Goal: Information Seeking & Learning: Learn about a topic

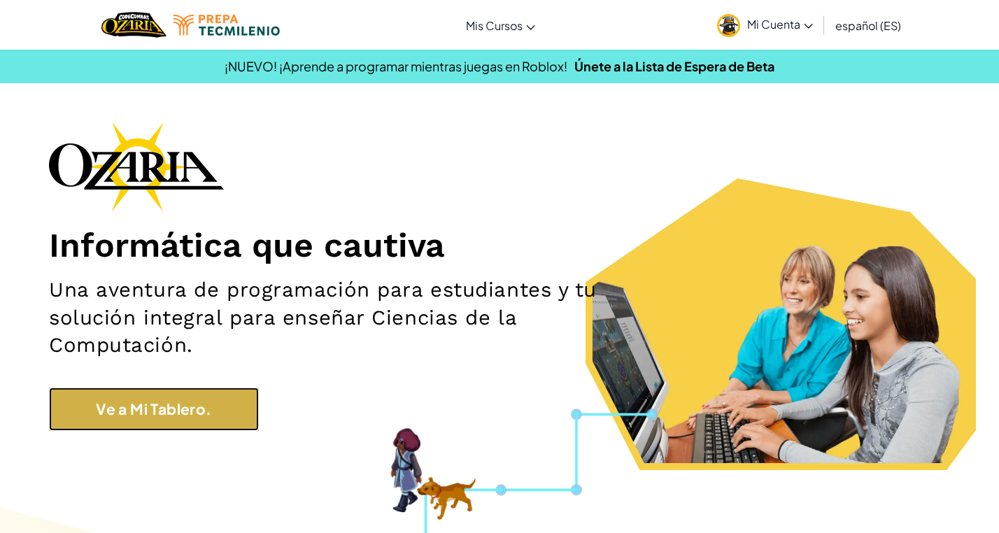
click at [118, 428] on link "Ve a Mi Tablero." at bounding box center [154, 409] width 210 height 43
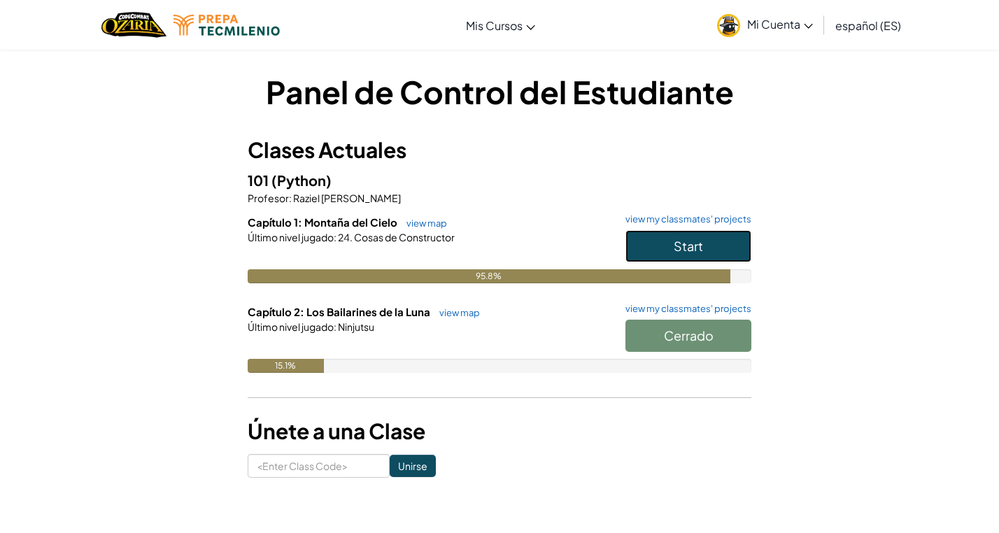
click at [681, 248] on span "Start" at bounding box center [688, 246] width 29 height 16
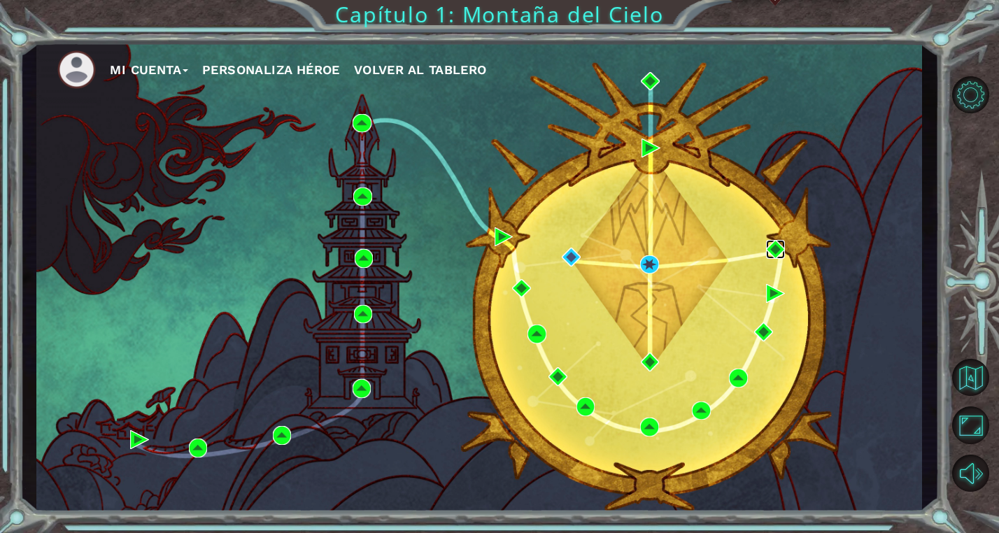
click at [770, 250] on img at bounding box center [775, 249] width 19 height 19
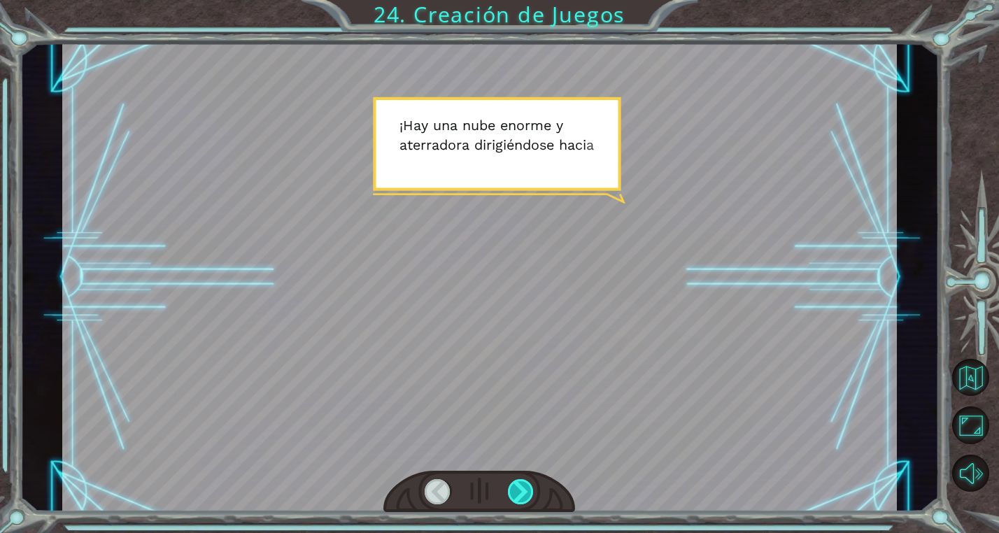
click at [521, 493] on div at bounding box center [521, 491] width 27 height 25
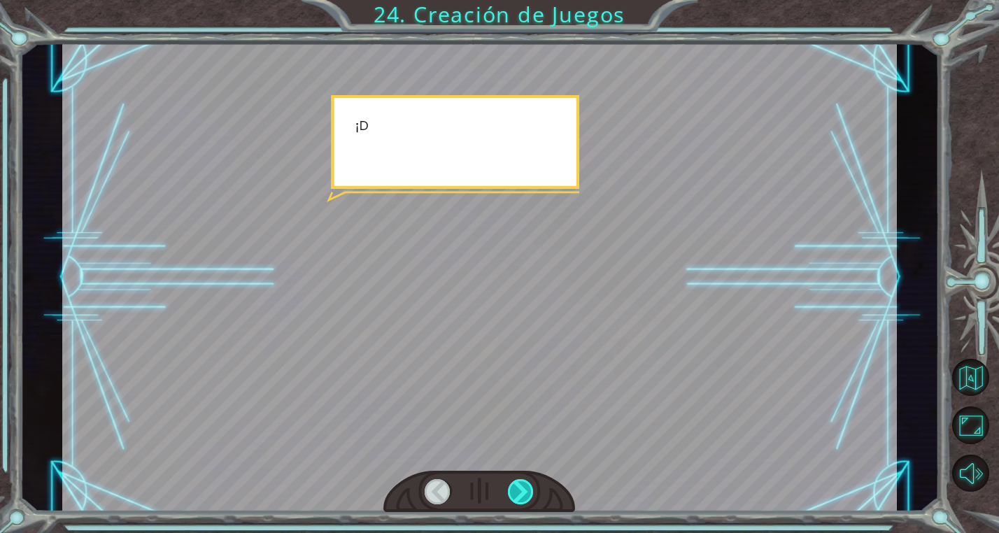
click at [521, 493] on div at bounding box center [521, 491] width 27 height 25
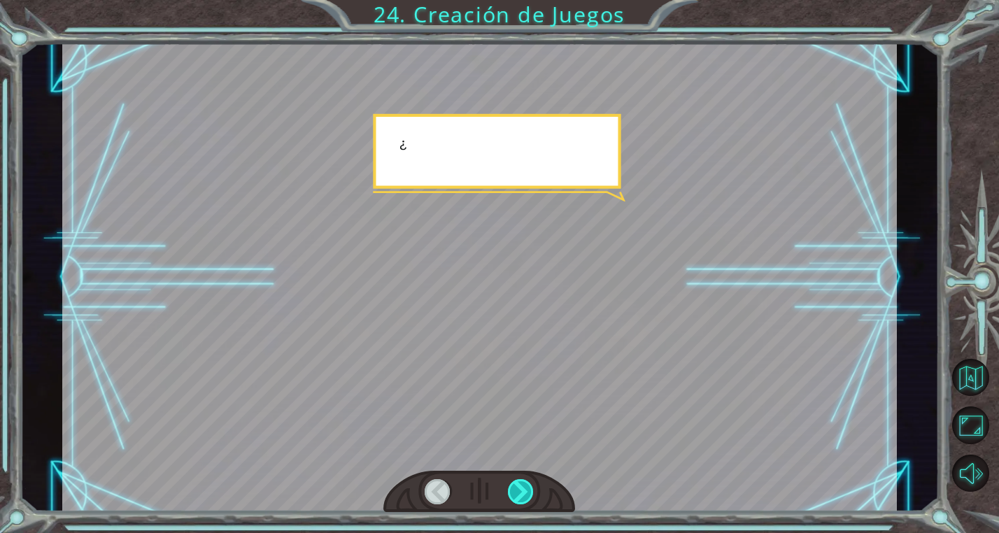
click at [521, 493] on div at bounding box center [521, 491] width 27 height 25
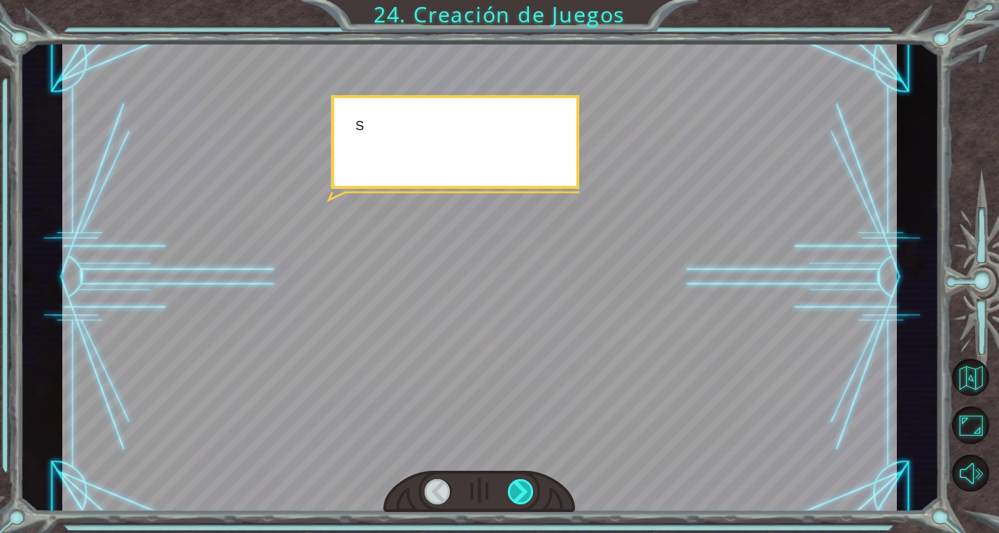
click at [521, 493] on div at bounding box center [521, 491] width 27 height 25
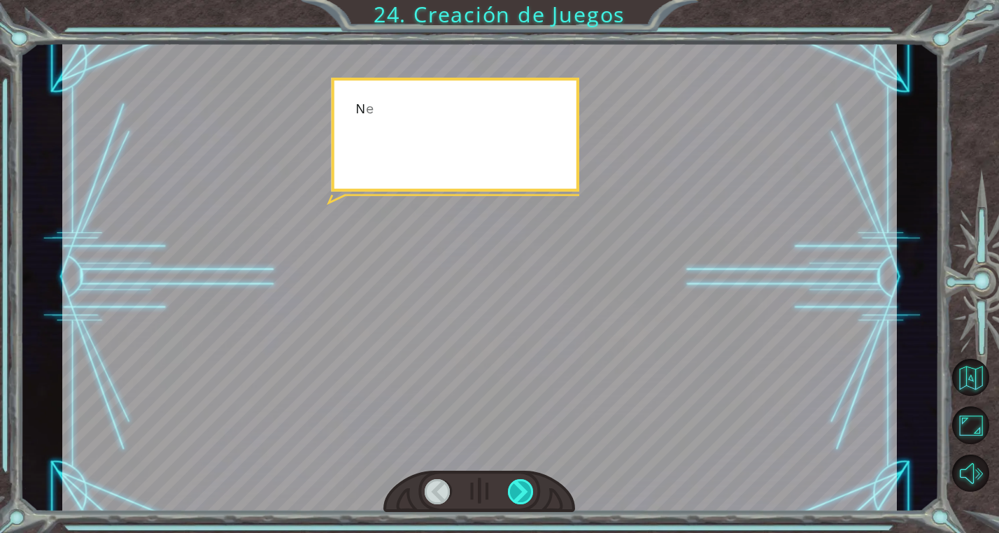
click at [521, 493] on div at bounding box center [521, 491] width 27 height 25
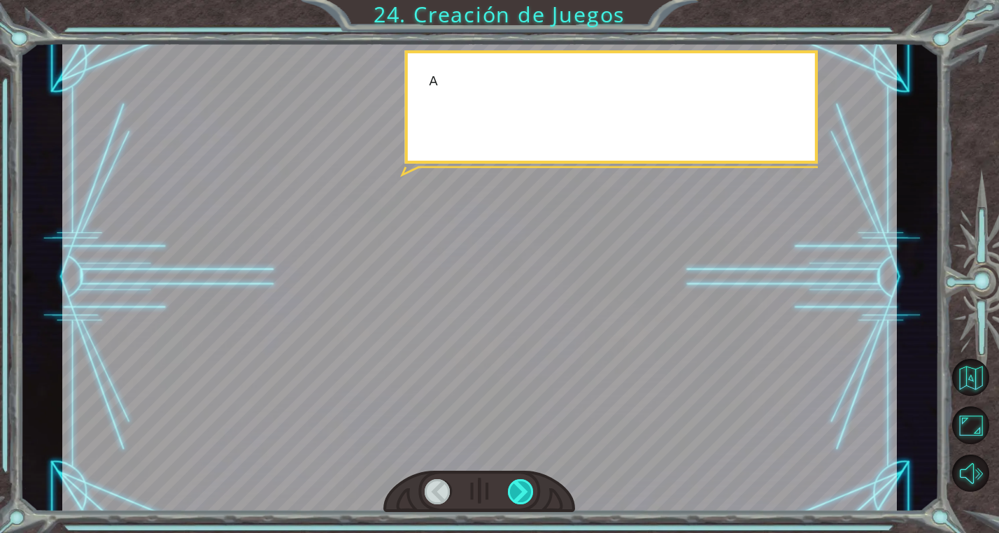
click at [521, 493] on div at bounding box center [521, 491] width 27 height 25
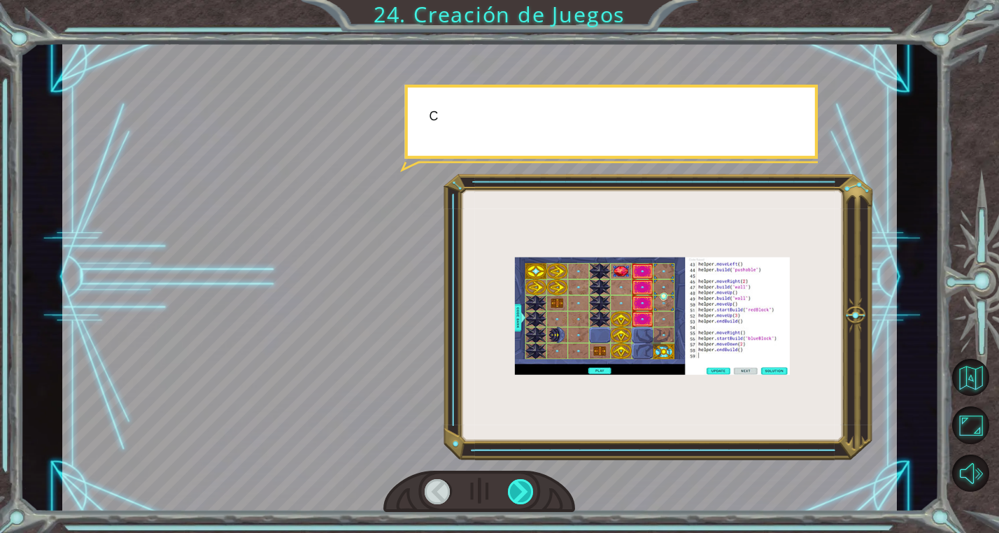
click at [521, 493] on div at bounding box center [521, 491] width 27 height 25
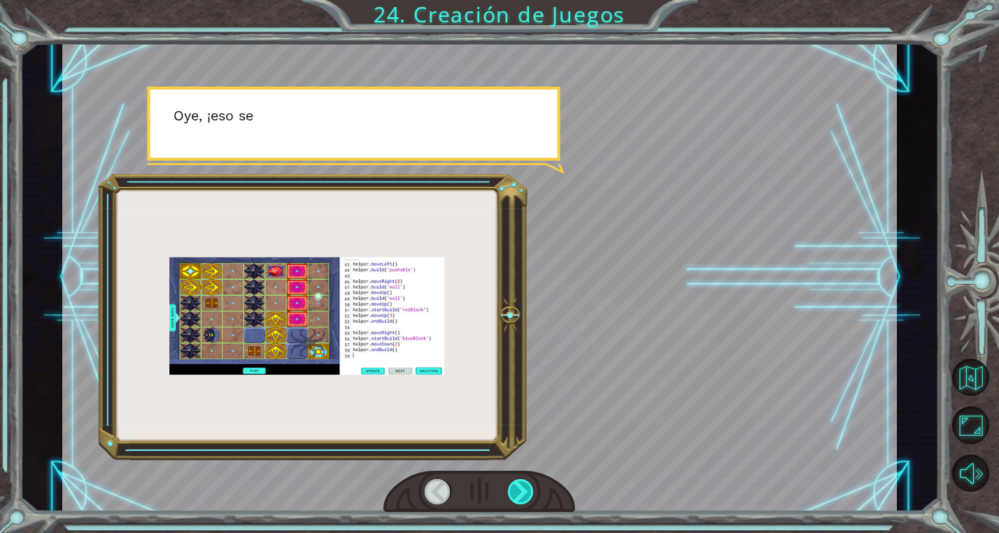
click at [521, 493] on div at bounding box center [521, 491] width 27 height 25
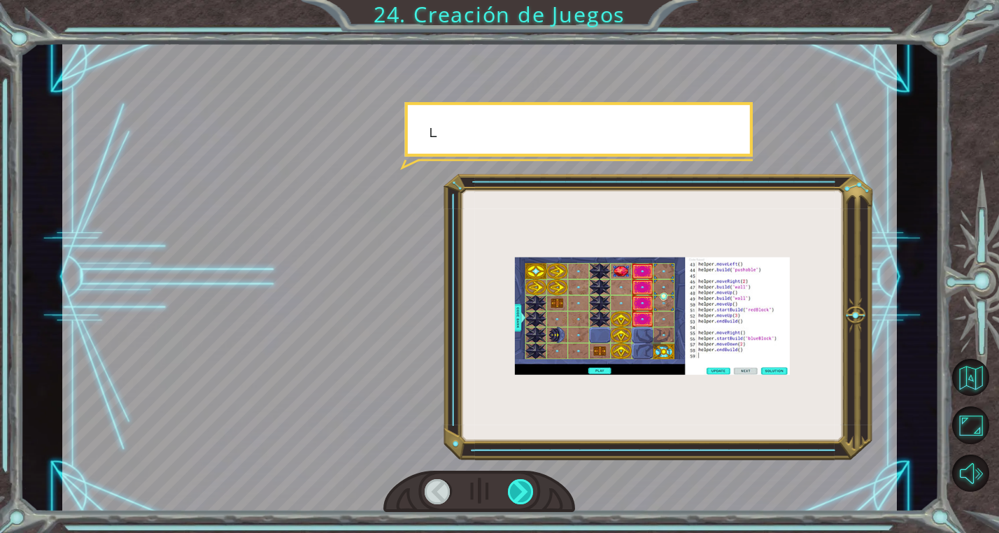
click at [521, 493] on div at bounding box center [521, 491] width 27 height 25
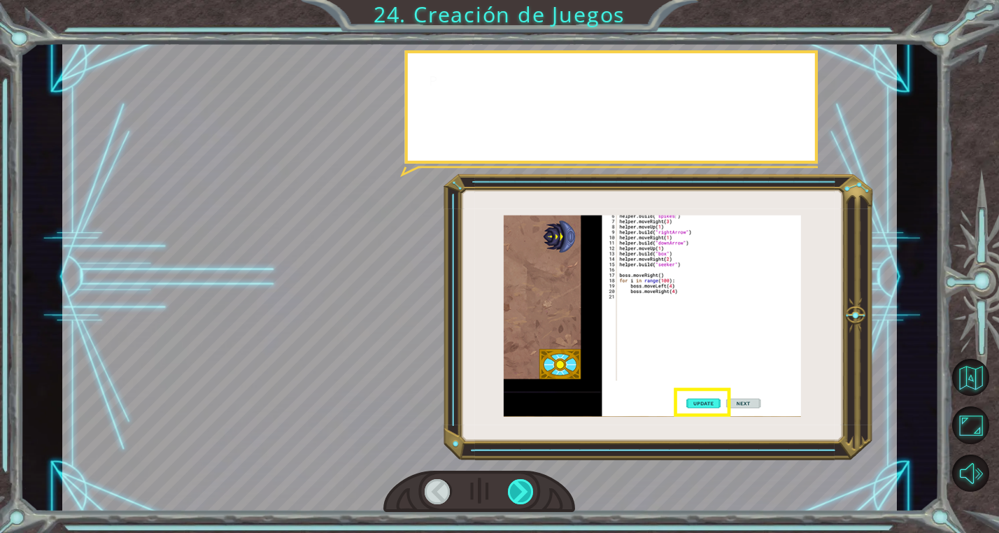
click at [521, 493] on div at bounding box center [521, 491] width 27 height 25
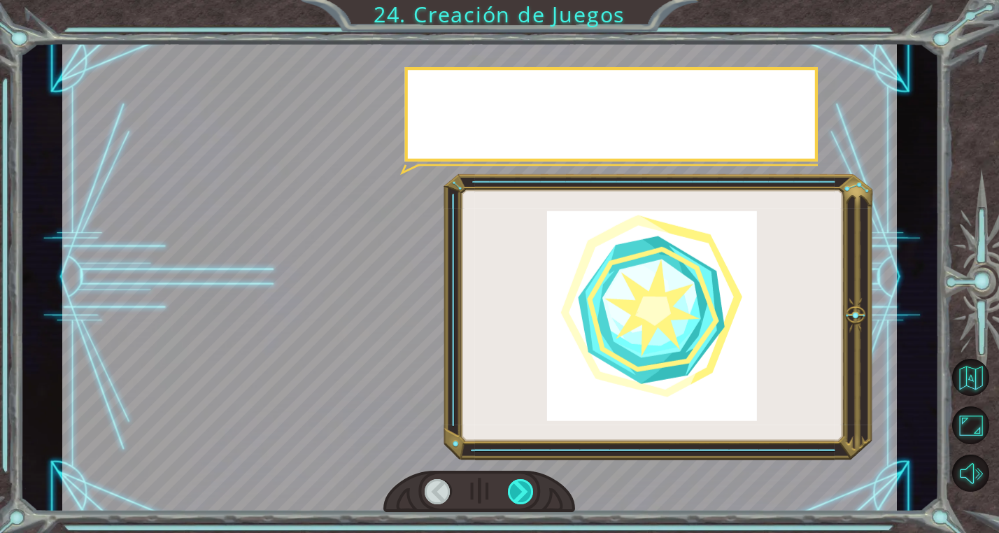
click at [521, 493] on div at bounding box center [521, 491] width 27 height 25
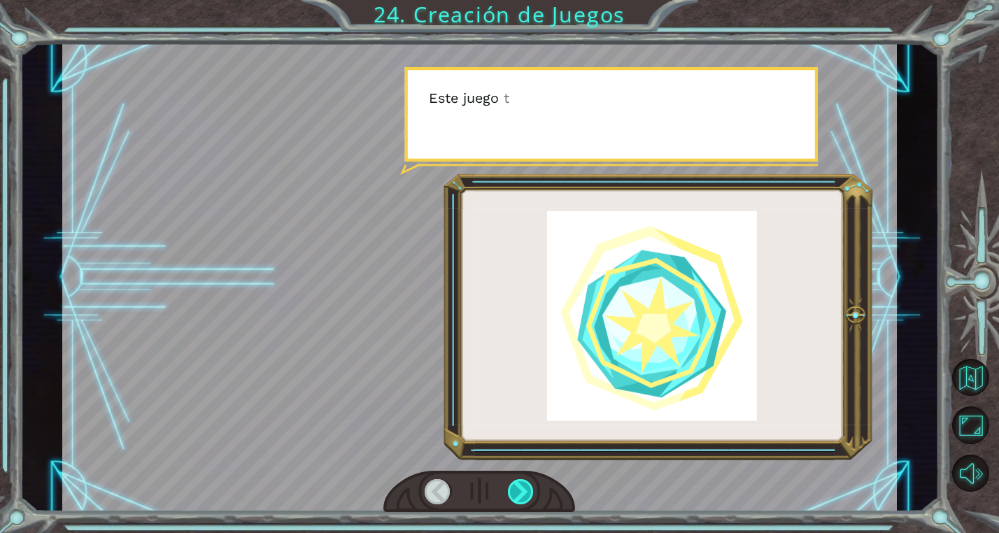
click at [521, 493] on div at bounding box center [521, 491] width 27 height 25
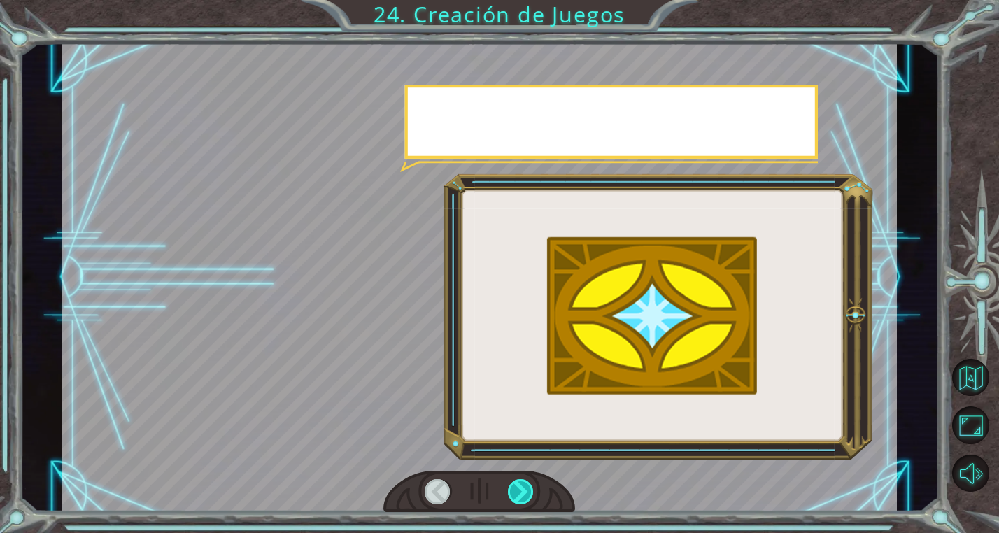
click at [521, 493] on div at bounding box center [521, 491] width 27 height 25
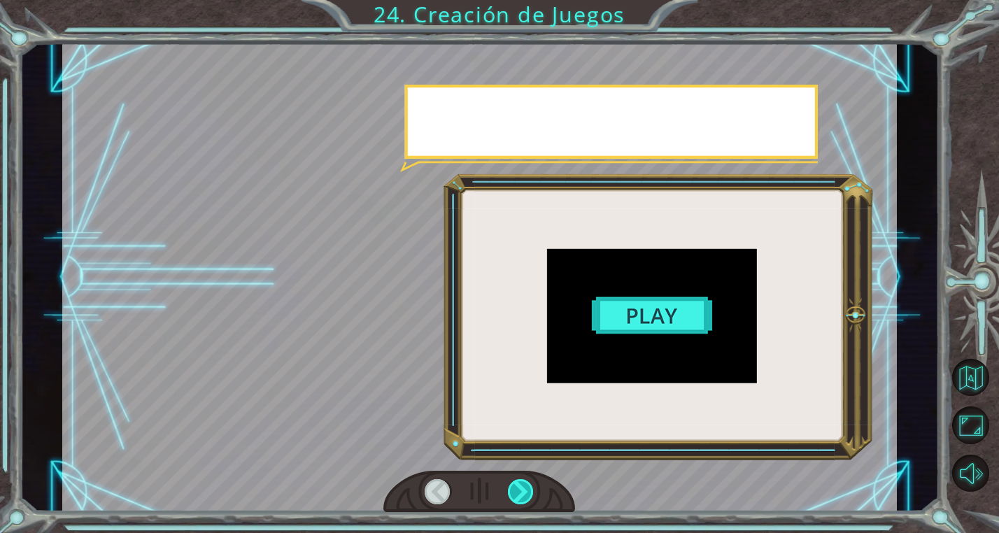
click at [521, 493] on div at bounding box center [521, 491] width 27 height 25
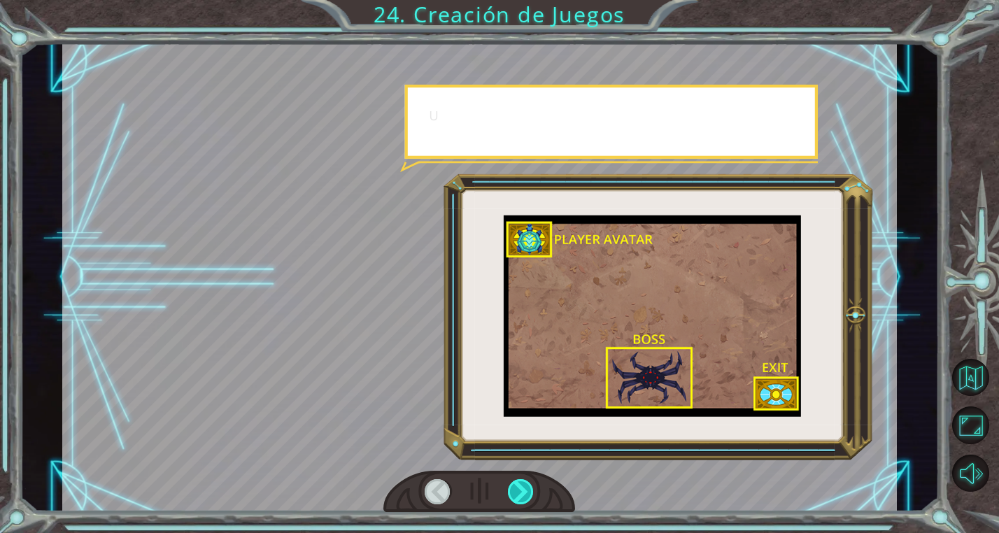
click at [521, 493] on div at bounding box center [521, 491] width 27 height 25
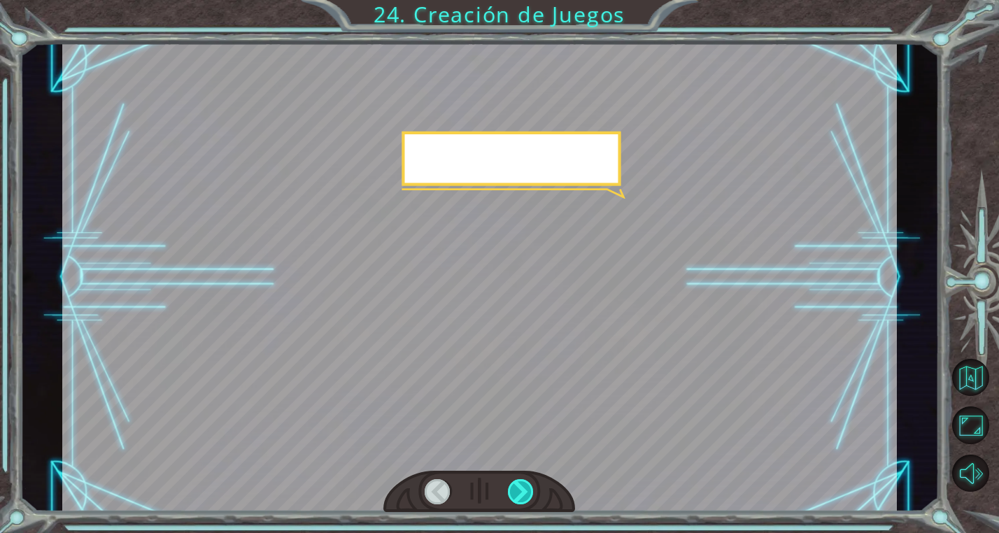
click at [521, 493] on div at bounding box center [521, 491] width 27 height 25
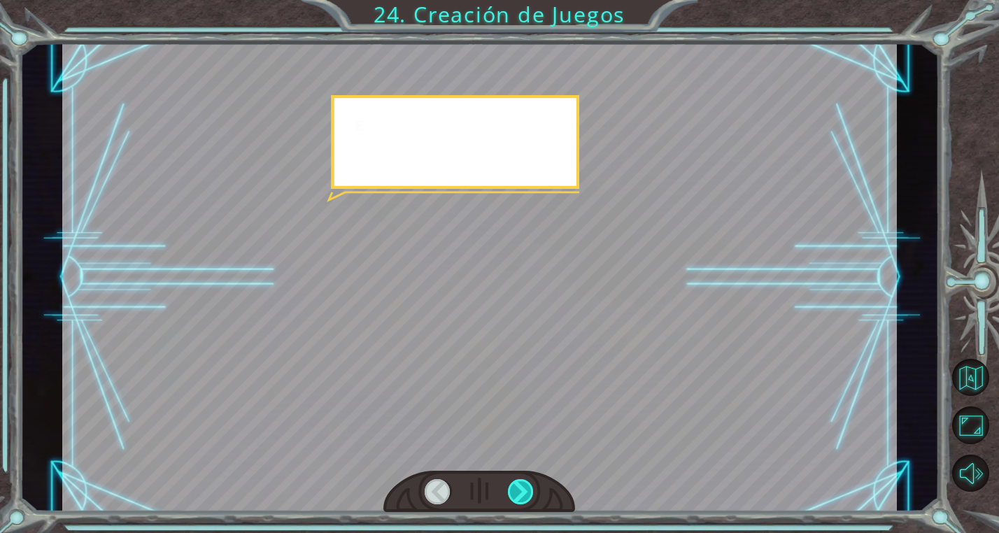
click at [521, 493] on div at bounding box center [521, 491] width 27 height 25
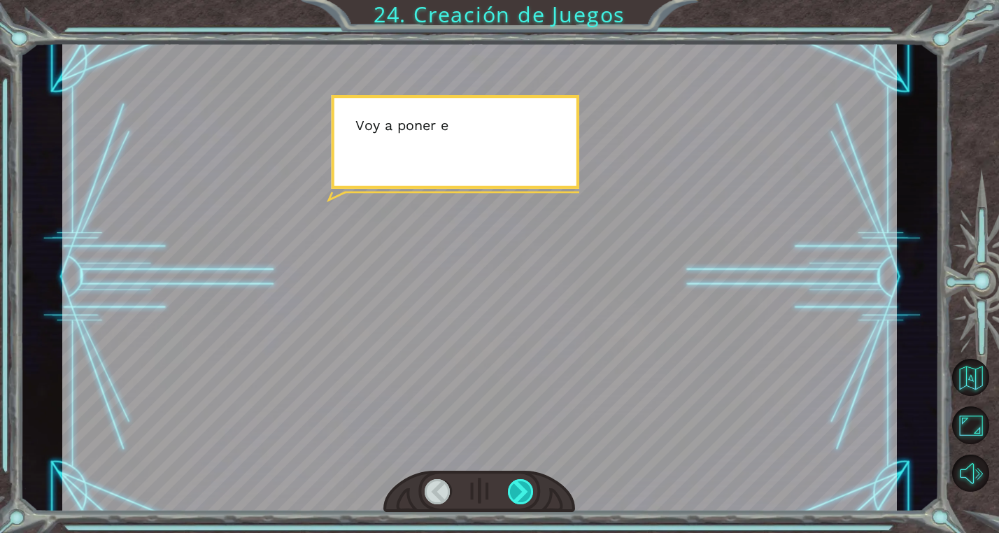
click at [521, 493] on div at bounding box center [521, 491] width 27 height 25
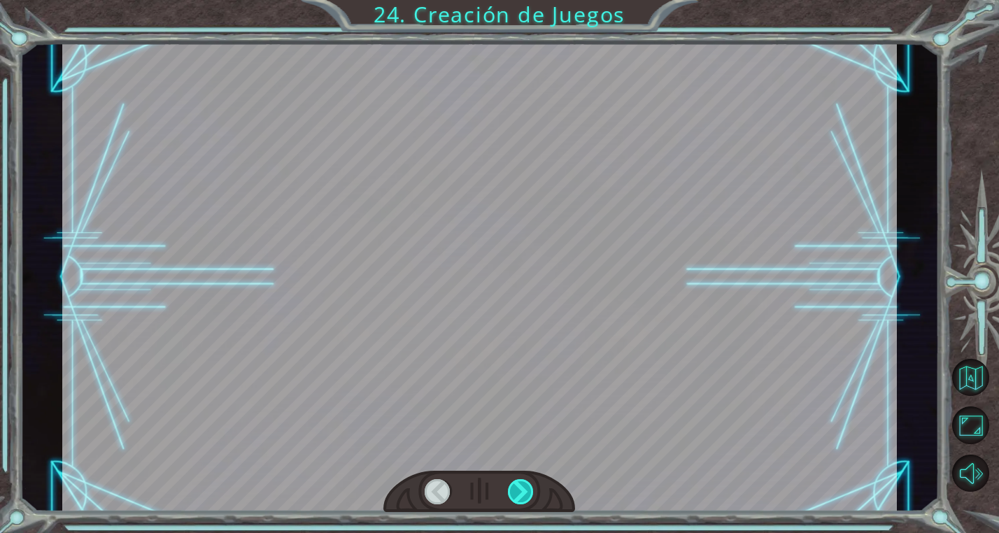
click at [521, 493] on div at bounding box center [521, 491] width 27 height 25
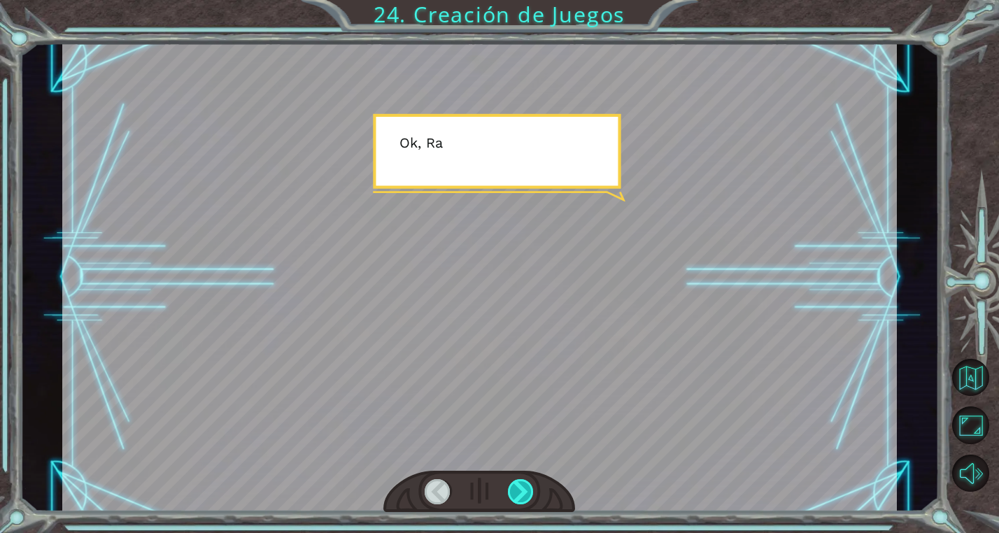
click at [521, 493] on div at bounding box center [521, 491] width 27 height 25
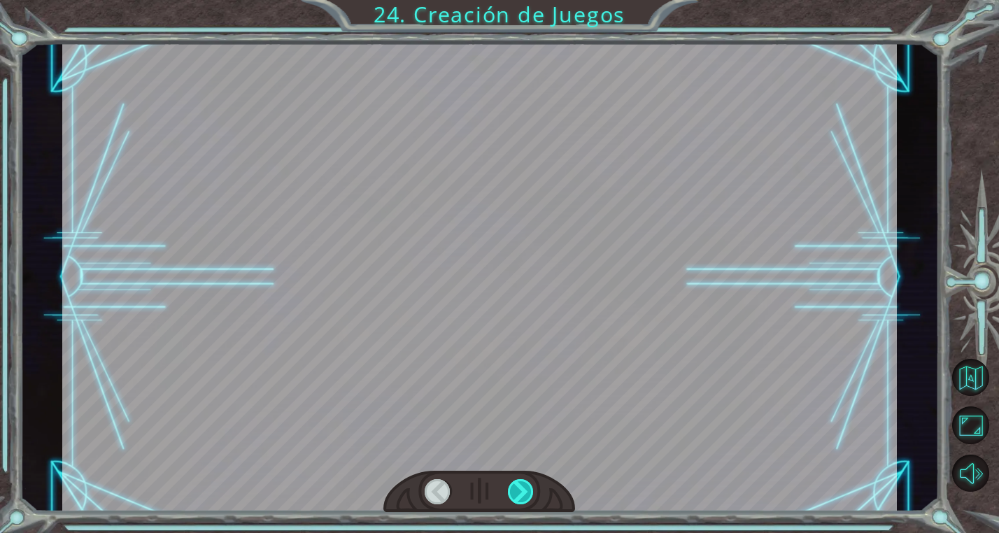
click at [521, 493] on div at bounding box center [521, 491] width 27 height 25
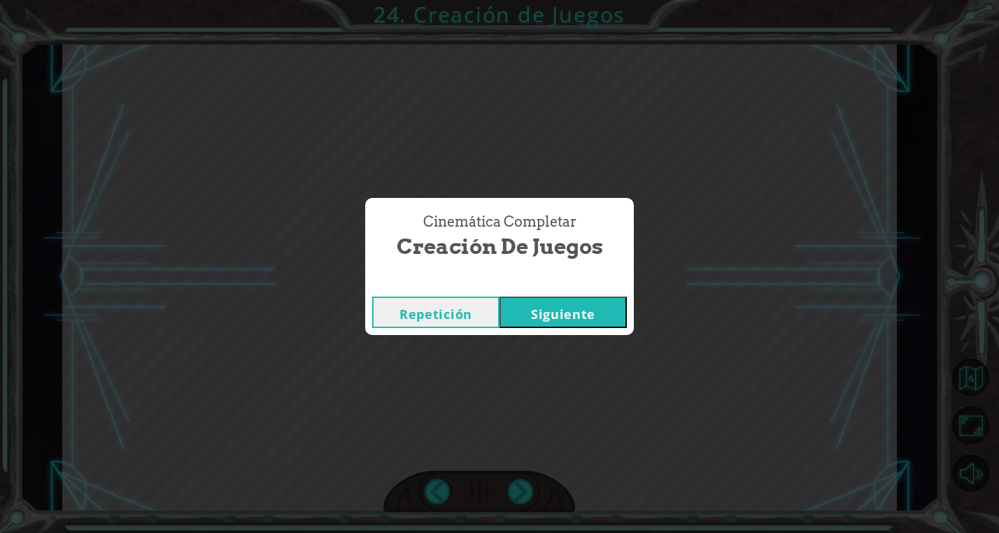
click at [581, 308] on button "Siguiente" at bounding box center [563, 312] width 127 height 31
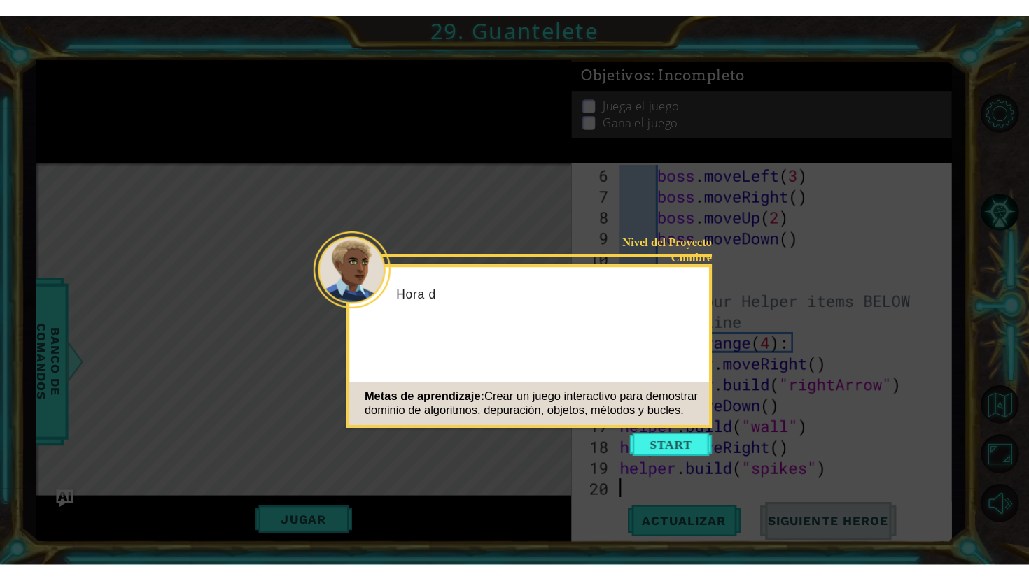
scroll to position [122, 0]
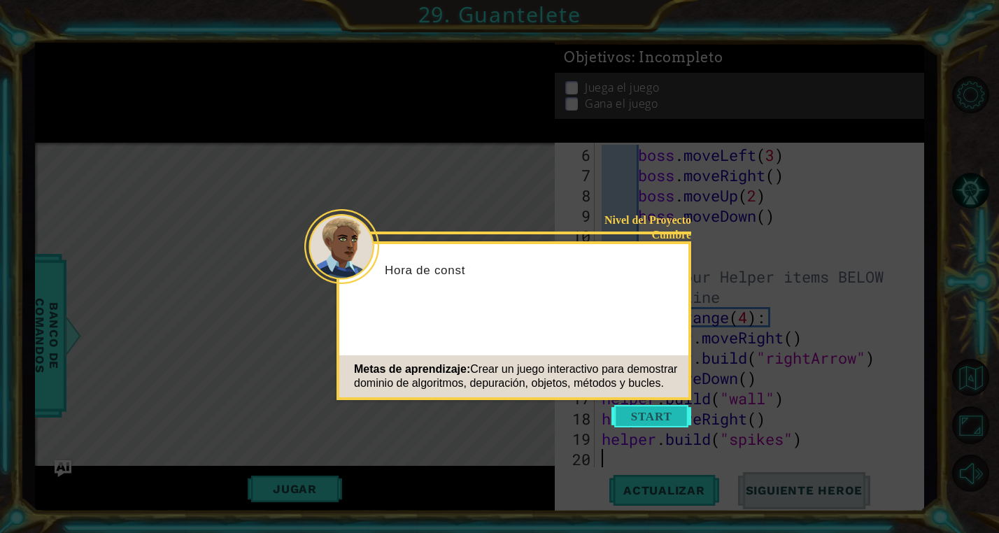
click at [646, 414] on button "Start" at bounding box center [652, 416] width 80 height 22
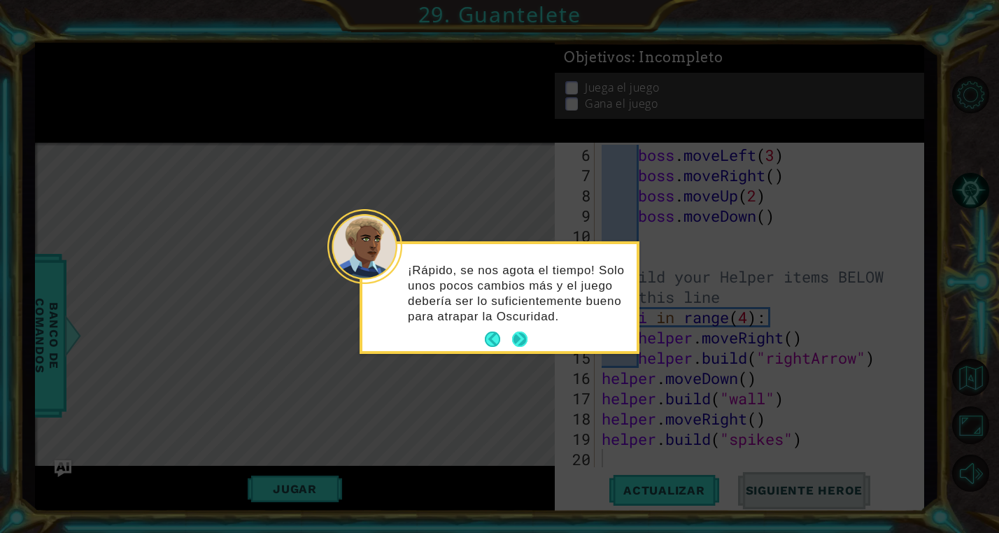
click at [509, 334] on button "Next" at bounding box center [520, 339] width 22 height 22
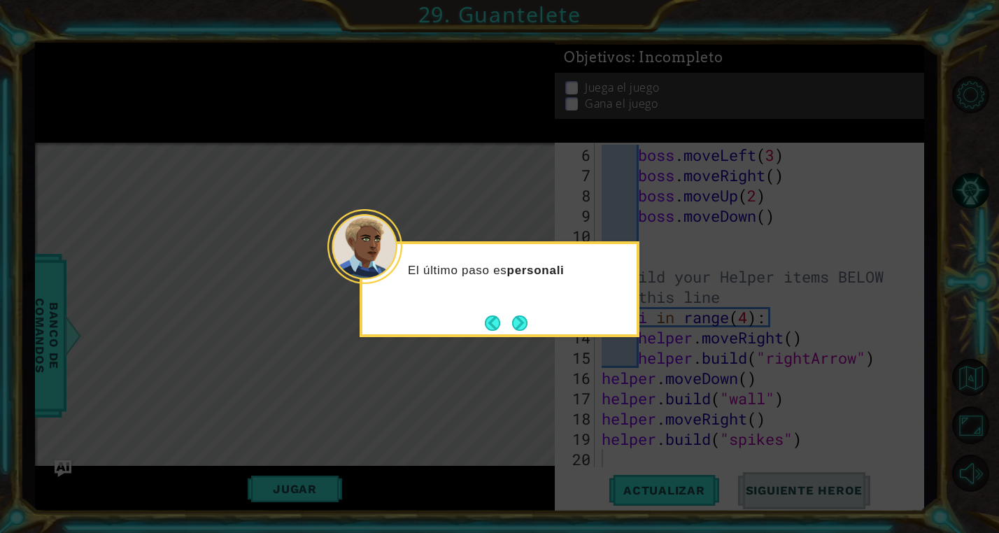
click at [530, 303] on div "El último paso es personali" at bounding box center [499, 277] width 274 height 55
click at [528, 309] on div "El último paso es personalizar tu juego para qu" at bounding box center [499, 285] width 274 height 71
click at [518, 324] on button "Next" at bounding box center [520, 323] width 20 height 20
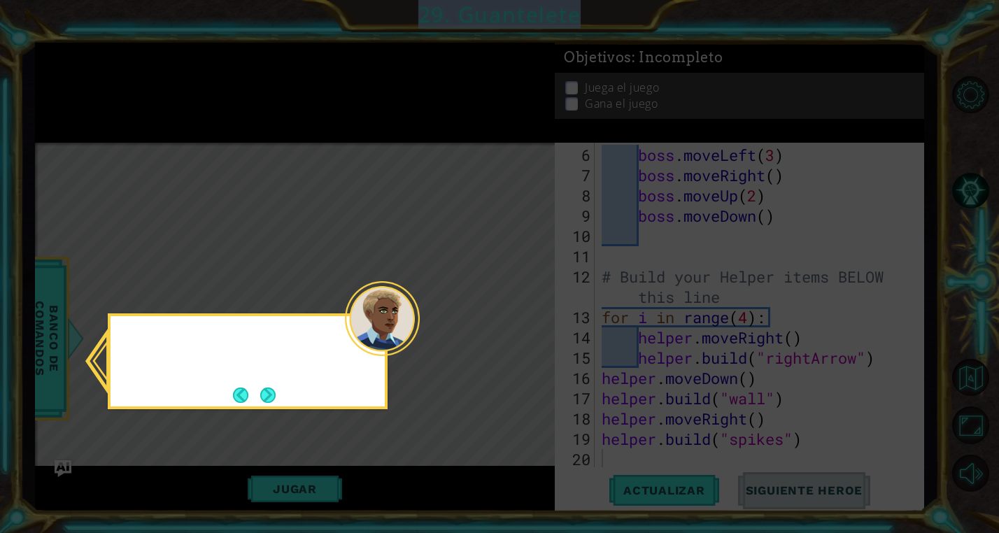
click at [518, 324] on icon at bounding box center [499, 266] width 999 height 533
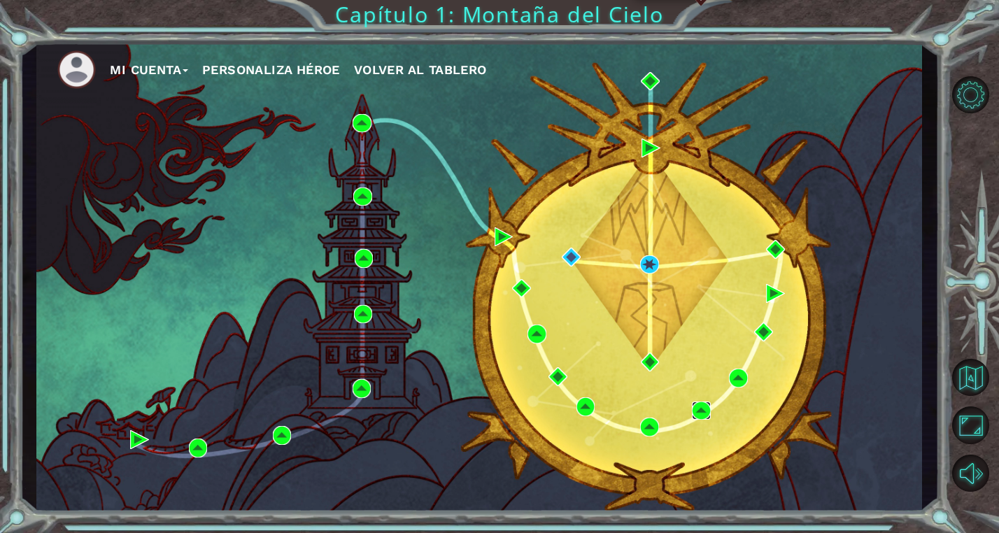
click at [699, 409] on img at bounding box center [701, 411] width 19 height 19
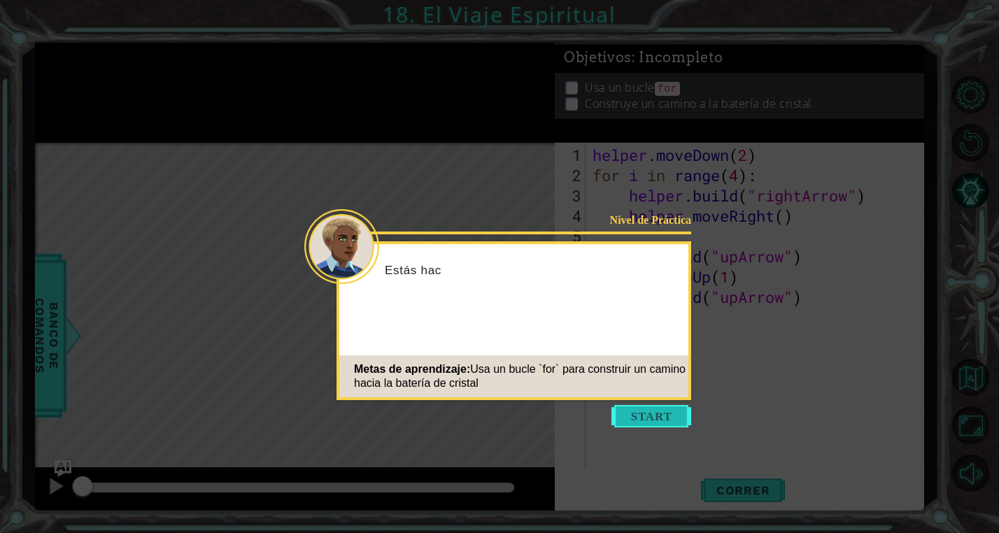
click at [644, 418] on button "Start" at bounding box center [652, 416] width 80 height 22
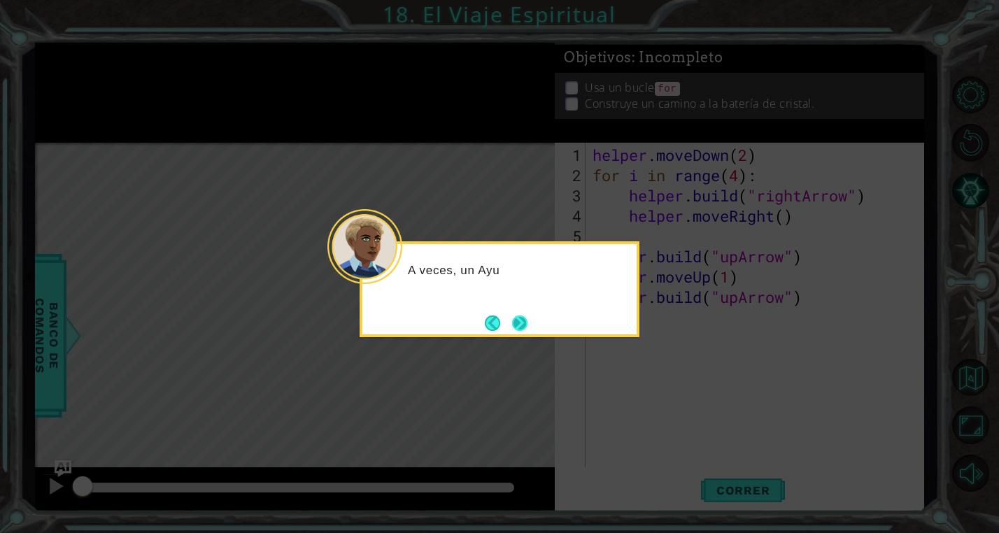
click at [526, 323] on button "Next" at bounding box center [519, 323] width 20 height 20
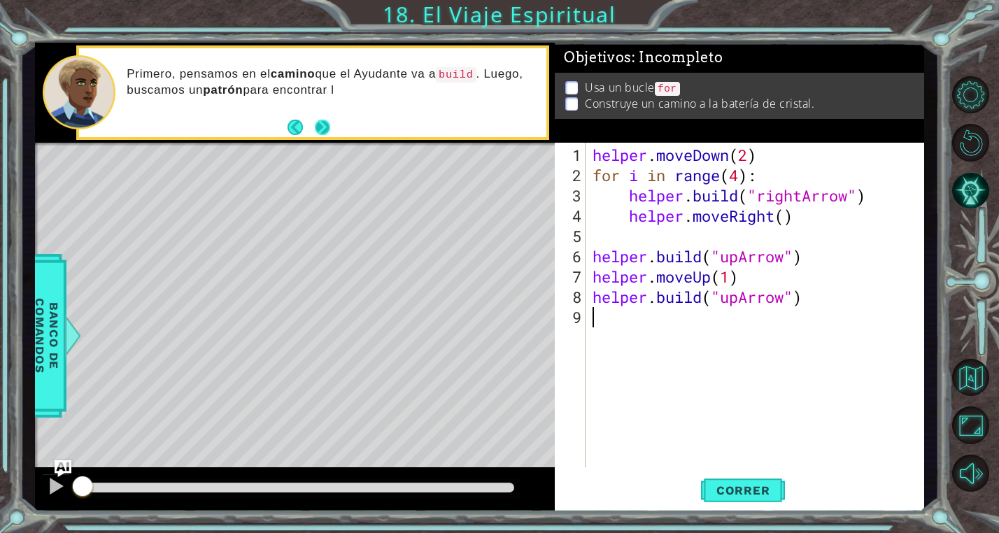
click at [325, 124] on button "Next" at bounding box center [322, 126] width 15 height 15
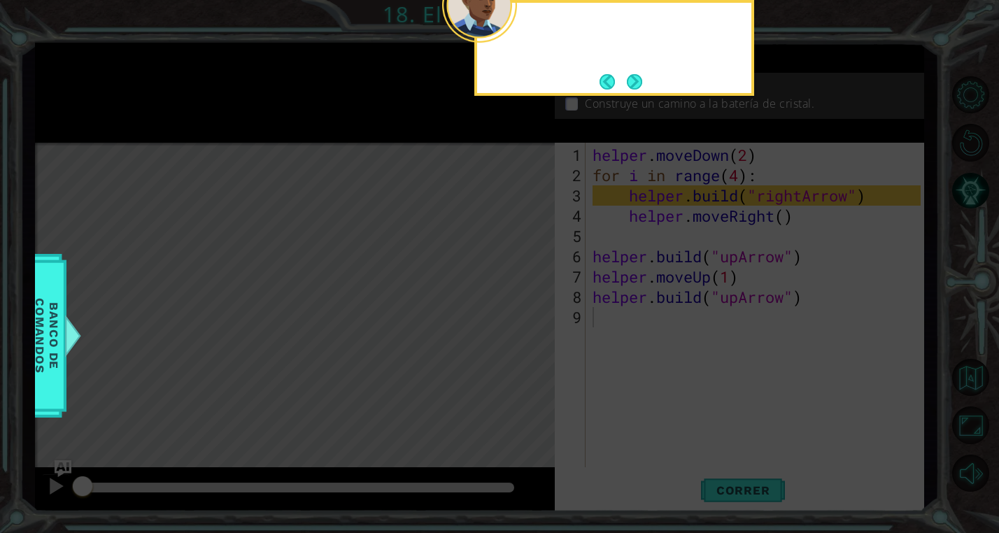
click at [325, 124] on icon at bounding box center [499, 266] width 999 height 533
click at [626, 86] on button "Next" at bounding box center [634, 81] width 17 height 17
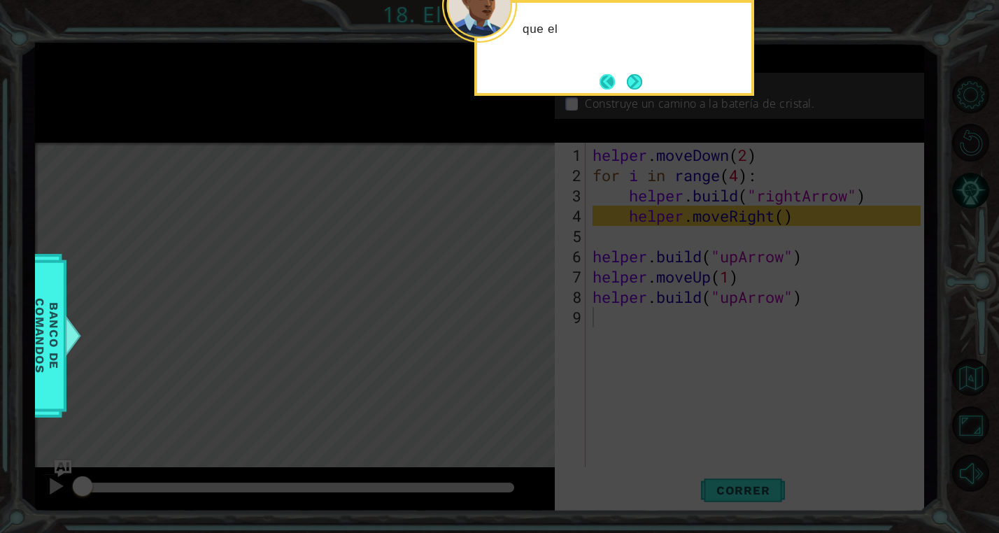
click at [621, 84] on button "Back" at bounding box center [613, 81] width 27 height 15
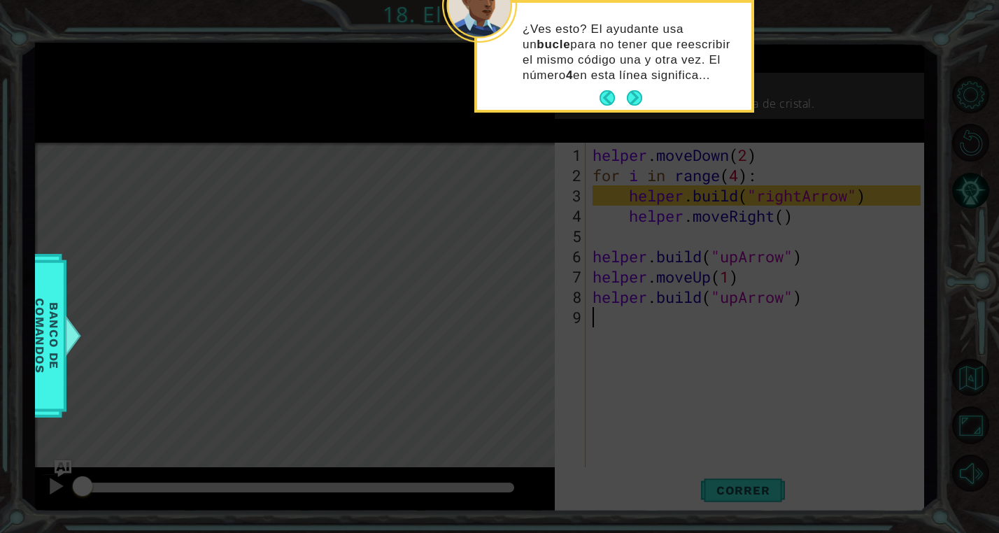
click at [621, 84] on div "¿Ves esto? El ayudante usa un bucle para no tener que reescribir el mismo códig…" at bounding box center [614, 58] width 274 height 101
click at [621, 104] on button "Back" at bounding box center [613, 97] width 27 height 15
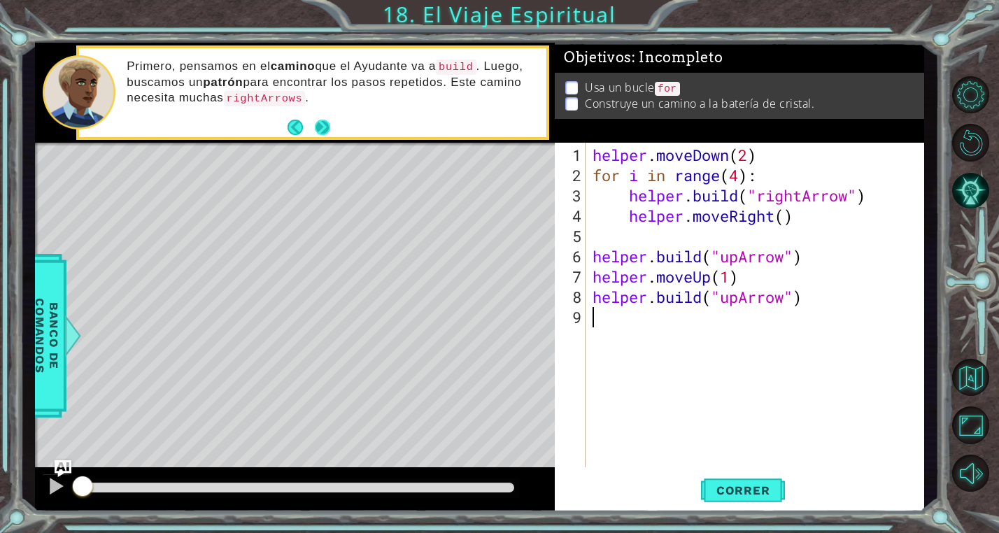
click at [330, 122] on button "Next" at bounding box center [322, 127] width 15 height 15
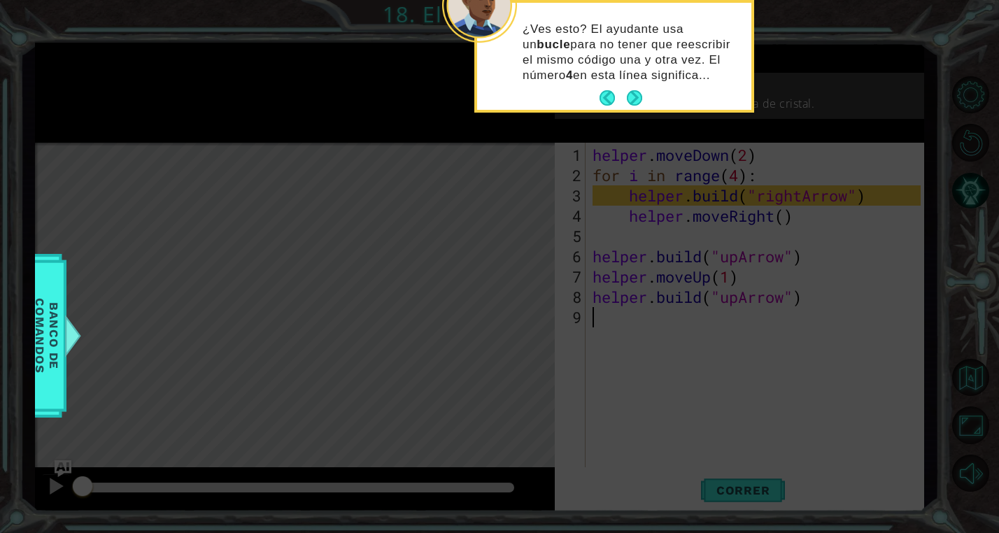
click at [642, 85] on div "¿Ves esto? El ayudante usa un bucle para no tener que reescribir el mismo códig…" at bounding box center [614, 58] width 274 height 101
click at [630, 92] on button "Next" at bounding box center [635, 98] width 20 height 20
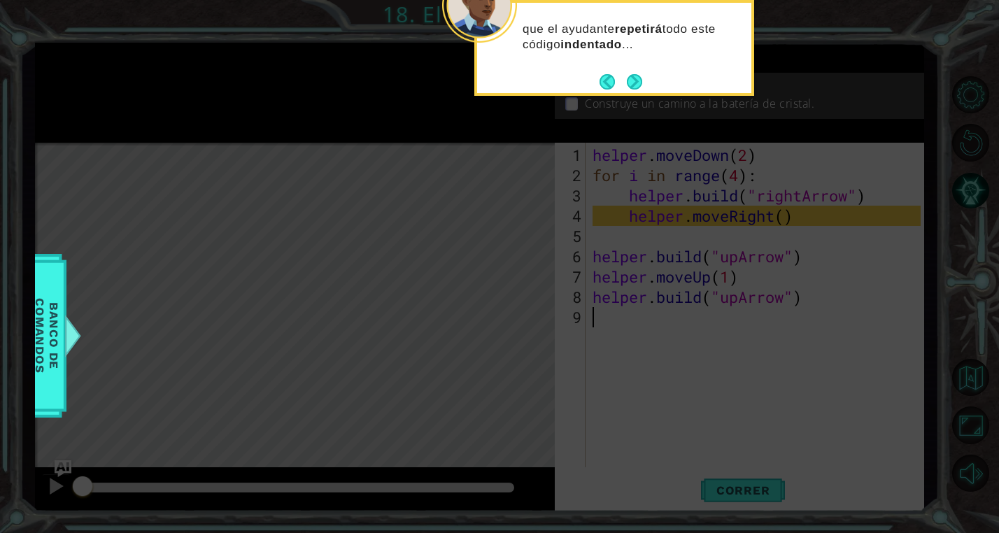
click at [627, 73] on footer at bounding box center [621, 81] width 43 height 21
click at [634, 80] on button "Next" at bounding box center [635, 81] width 24 height 24
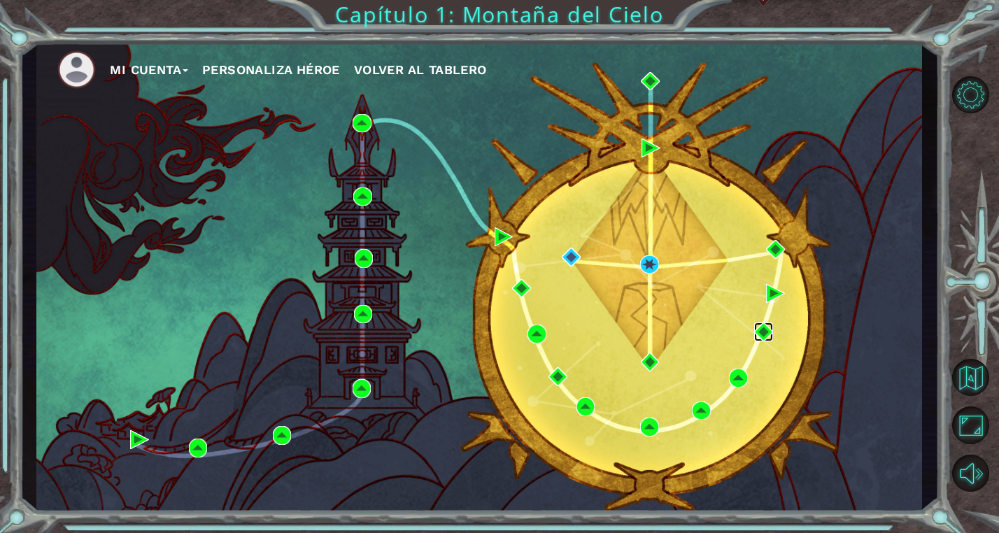
click at [762, 332] on img at bounding box center [763, 332] width 19 height 19
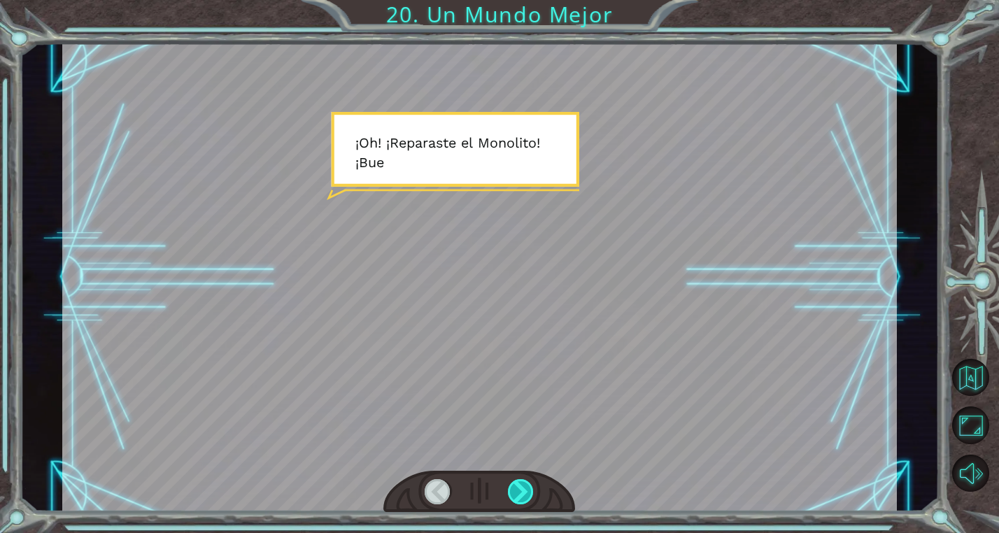
click at [525, 489] on div at bounding box center [521, 491] width 27 height 25
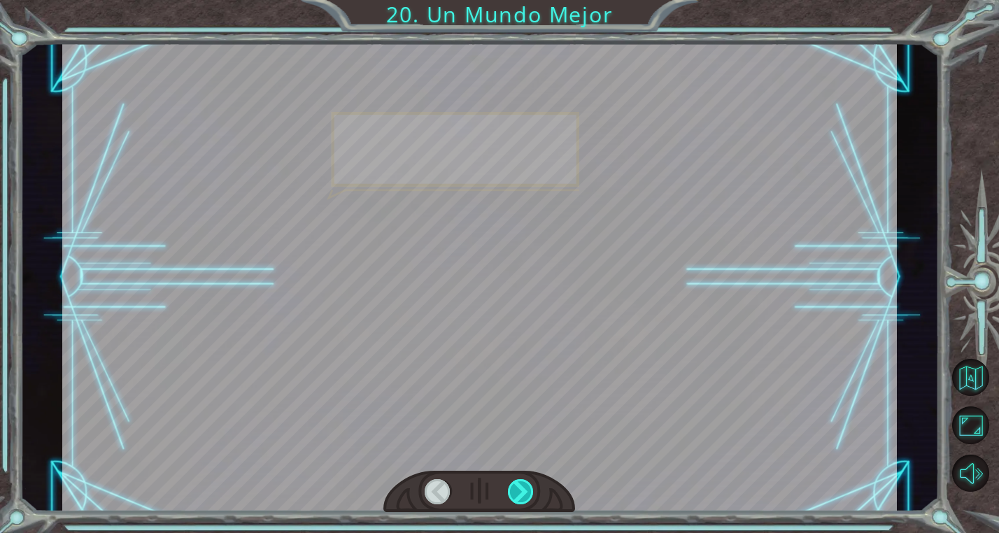
click at [525, 489] on div at bounding box center [521, 491] width 27 height 25
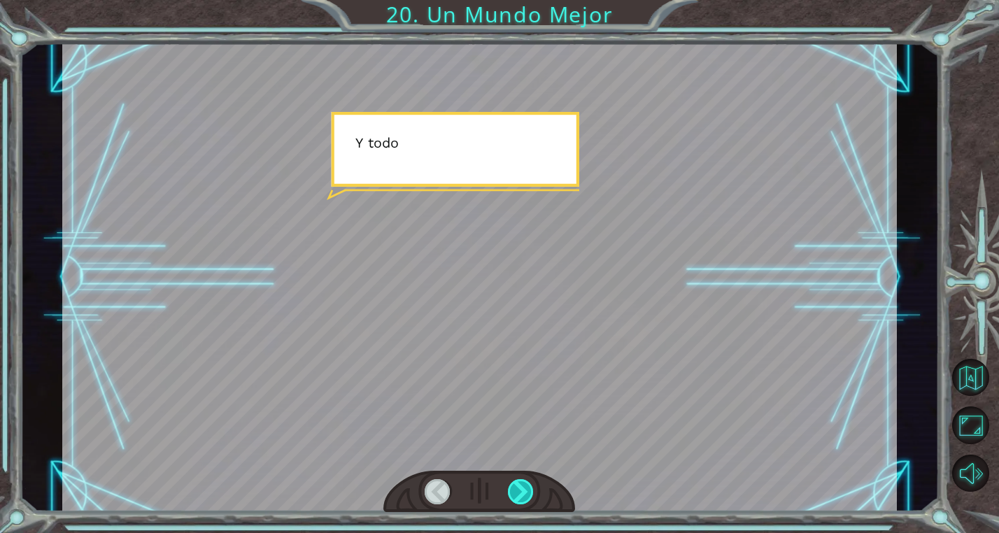
click at [525, 489] on div at bounding box center [521, 491] width 27 height 25
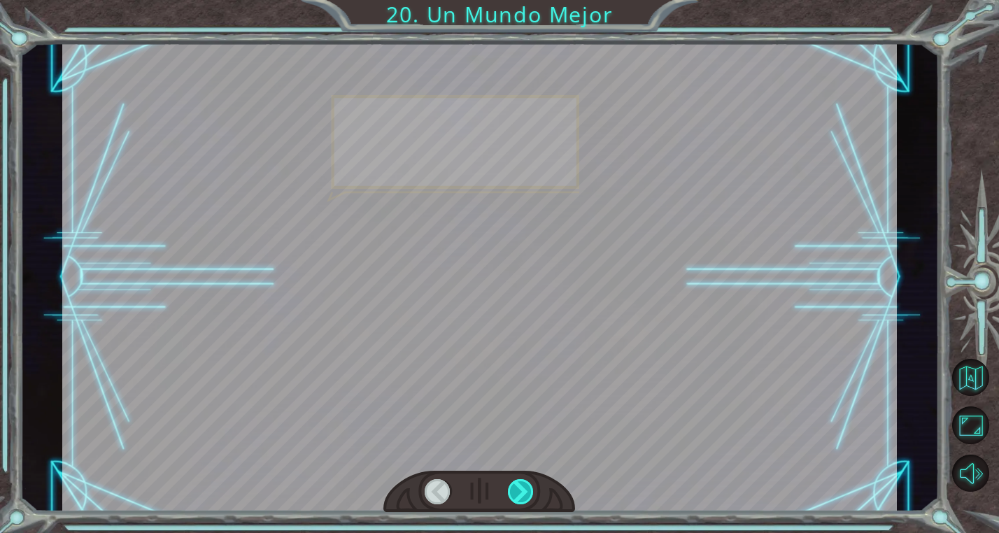
click at [525, 489] on div at bounding box center [521, 491] width 27 height 25
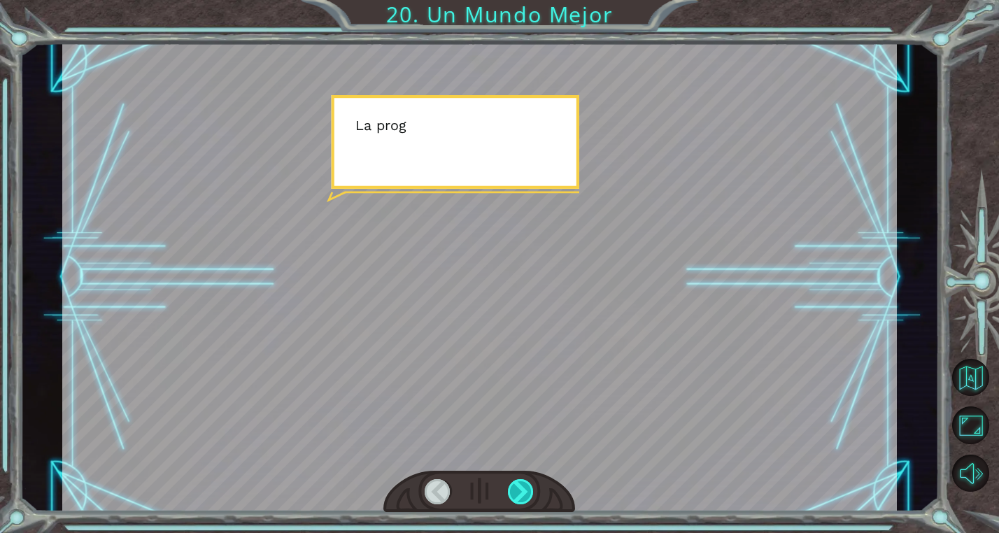
click at [525, 489] on div at bounding box center [521, 491] width 27 height 25
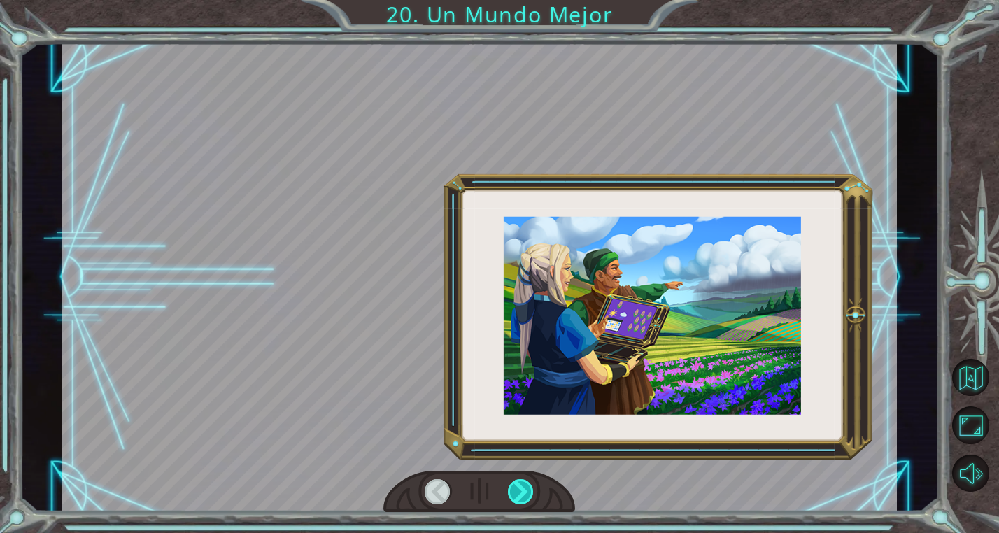
click at [525, 489] on div at bounding box center [521, 491] width 27 height 25
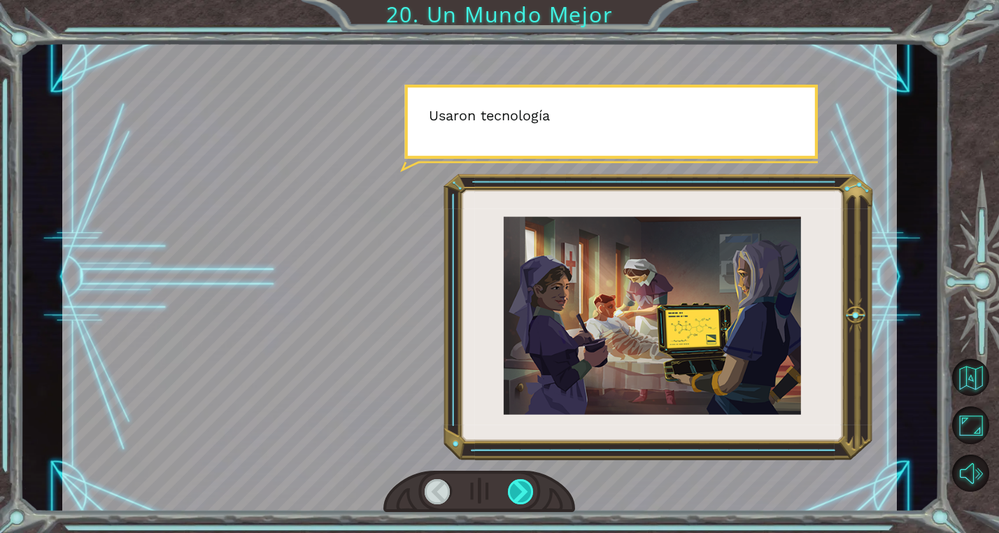
click at [525, 489] on div at bounding box center [521, 491] width 27 height 25
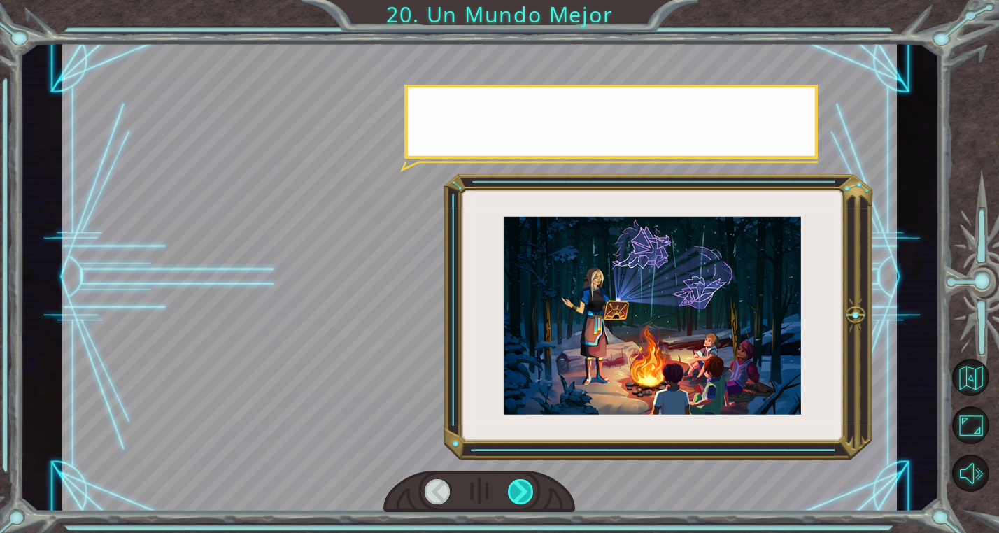
click at [525, 489] on div at bounding box center [521, 491] width 27 height 25
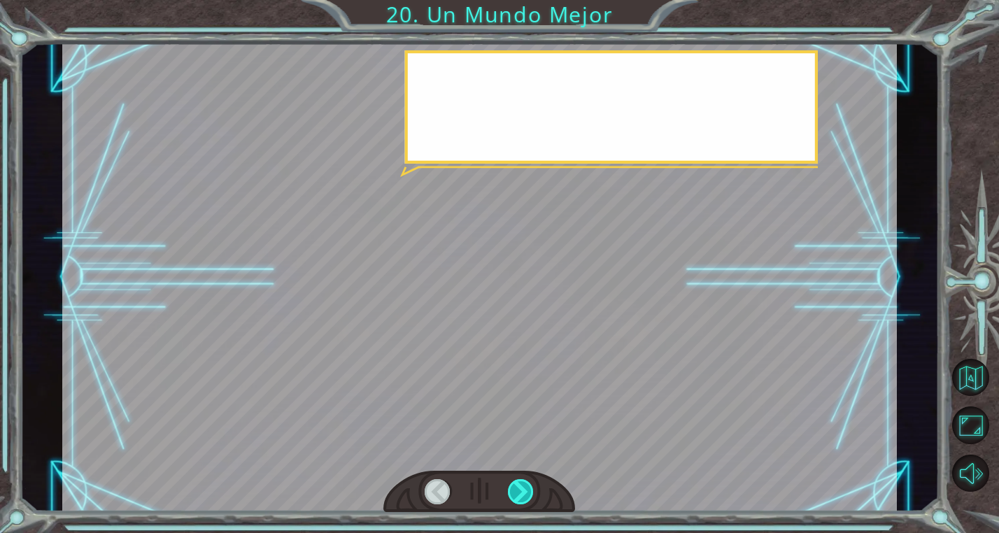
click at [525, 489] on div at bounding box center [521, 491] width 27 height 25
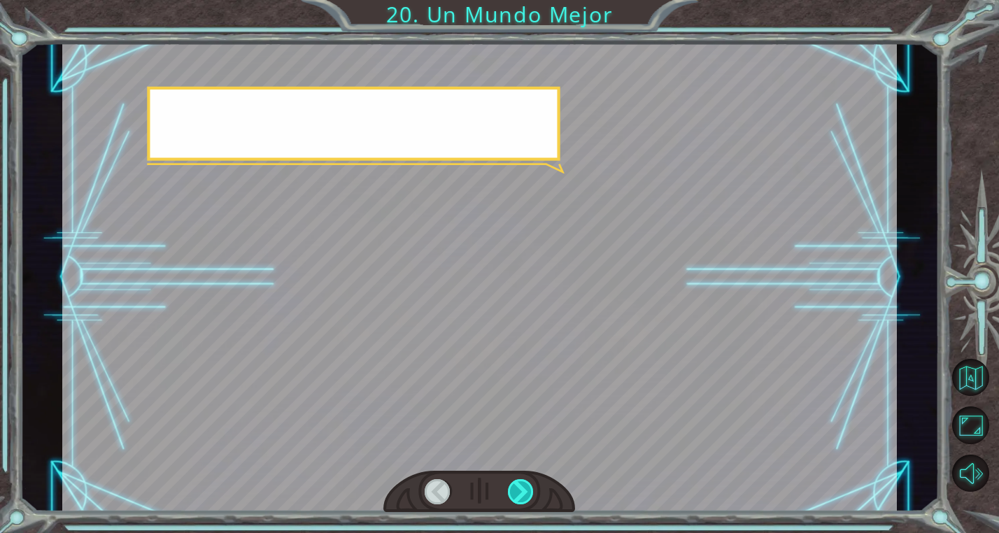
click at [525, 489] on div at bounding box center [521, 491] width 27 height 25
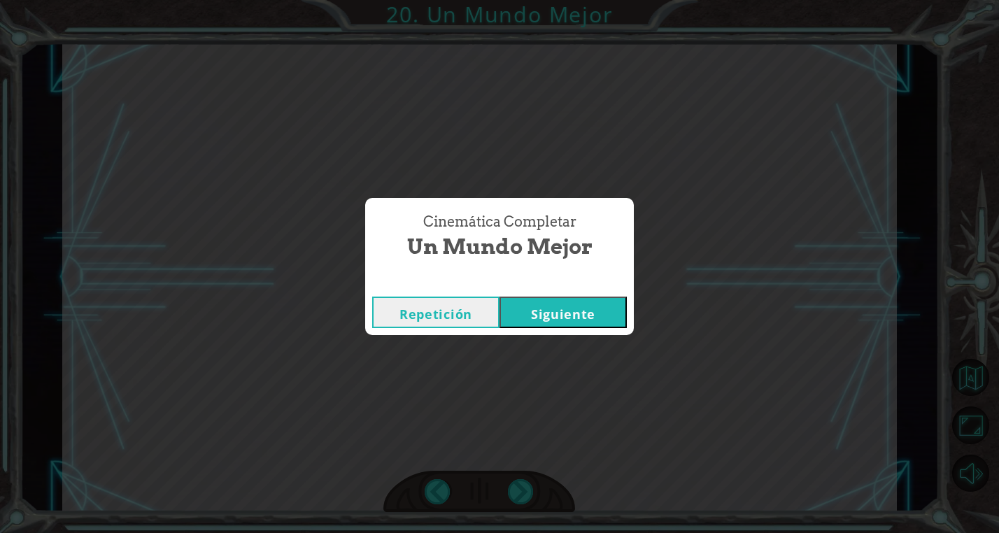
click at [564, 324] on button "Siguiente" at bounding box center [563, 312] width 127 height 31
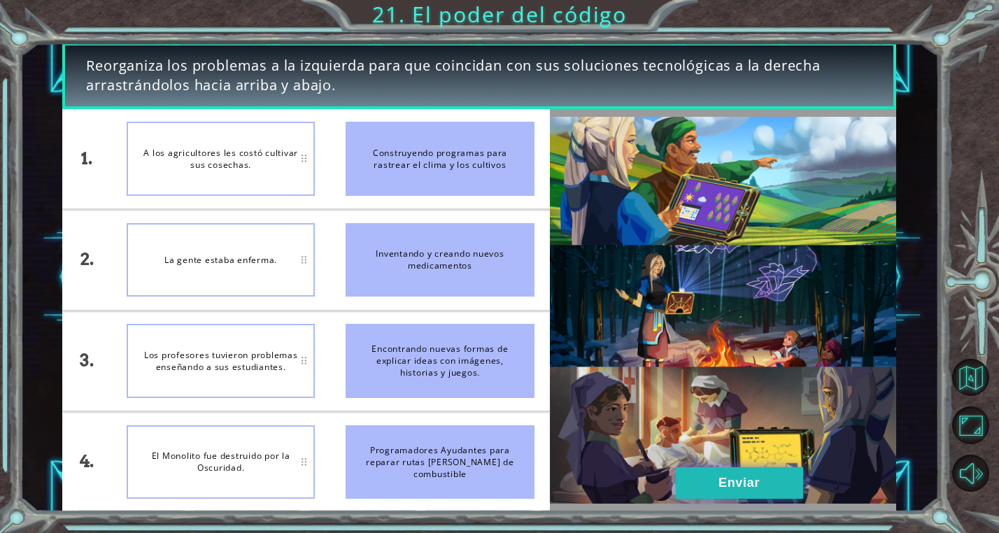
click at [748, 474] on button "Enviar" at bounding box center [739, 482] width 127 height 31
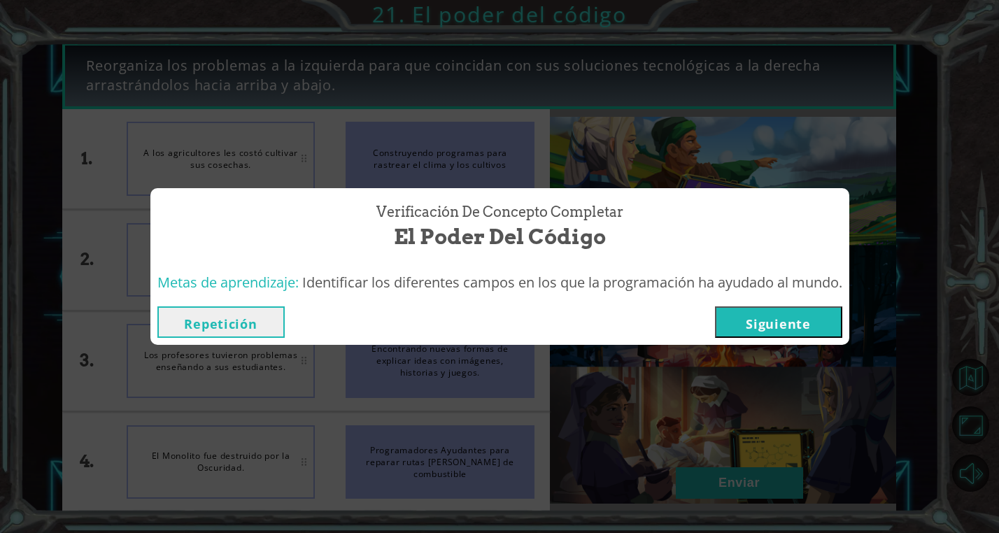
click at [743, 318] on button "Siguiente" at bounding box center [778, 321] width 127 height 31
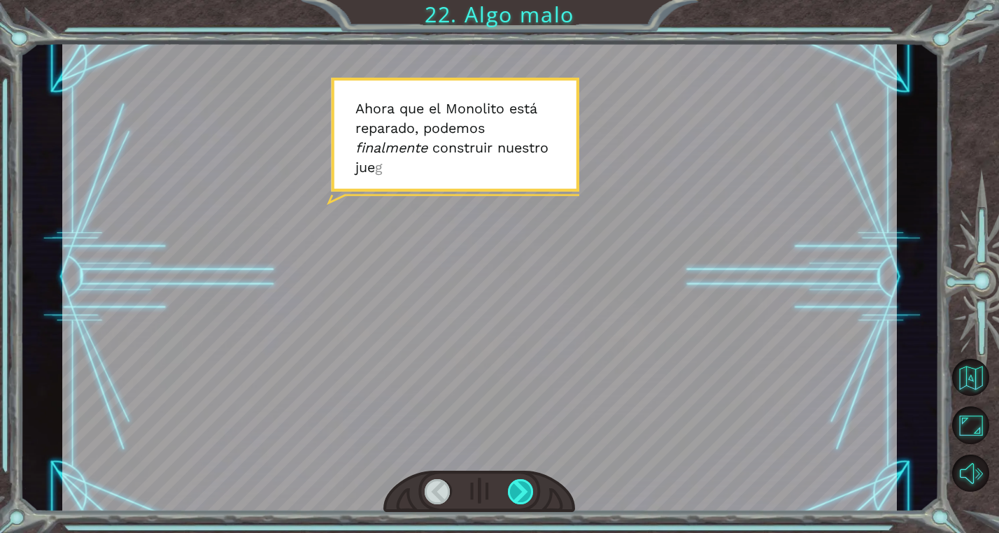
click at [530, 495] on div at bounding box center [521, 491] width 27 height 25
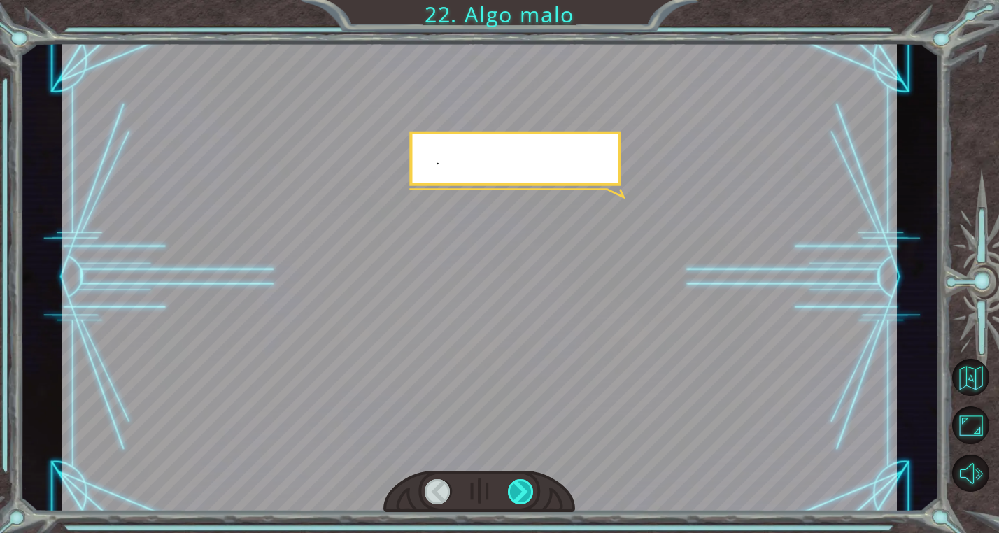
click at [530, 495] on div at bounding box center [521, 491] width 27 height 25
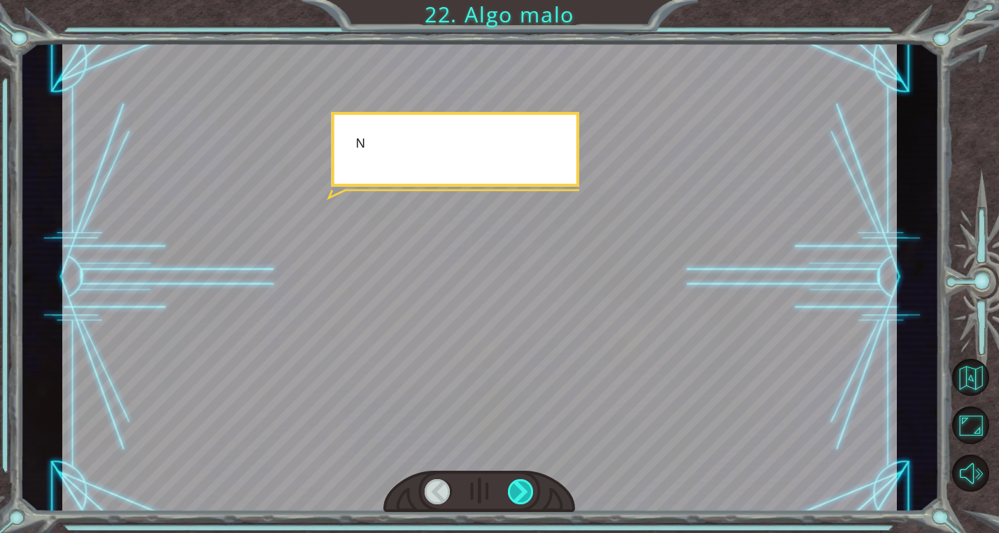
click at [530, 495] on div at bounding box center [521, 491] width 27 height 25
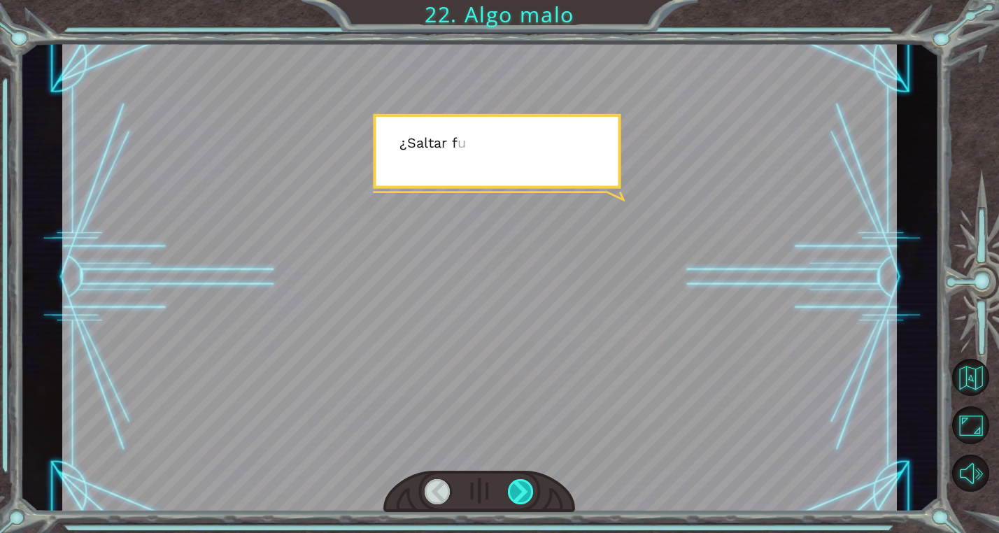
click at [530, 495] on div at bounding box center [521, 491] width 27 height 25
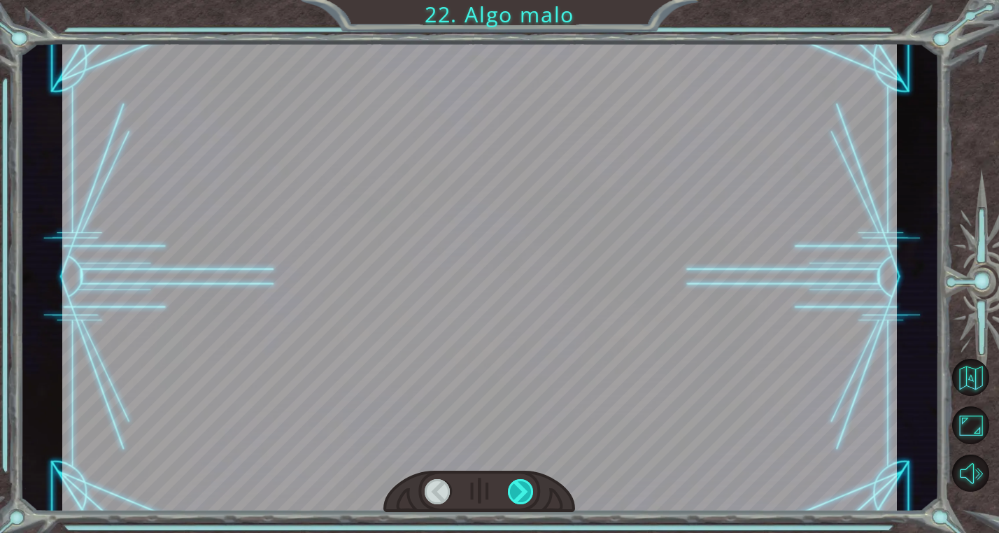
click at [530, 495] on div at bounding box center [521, 491] width 27 height 25
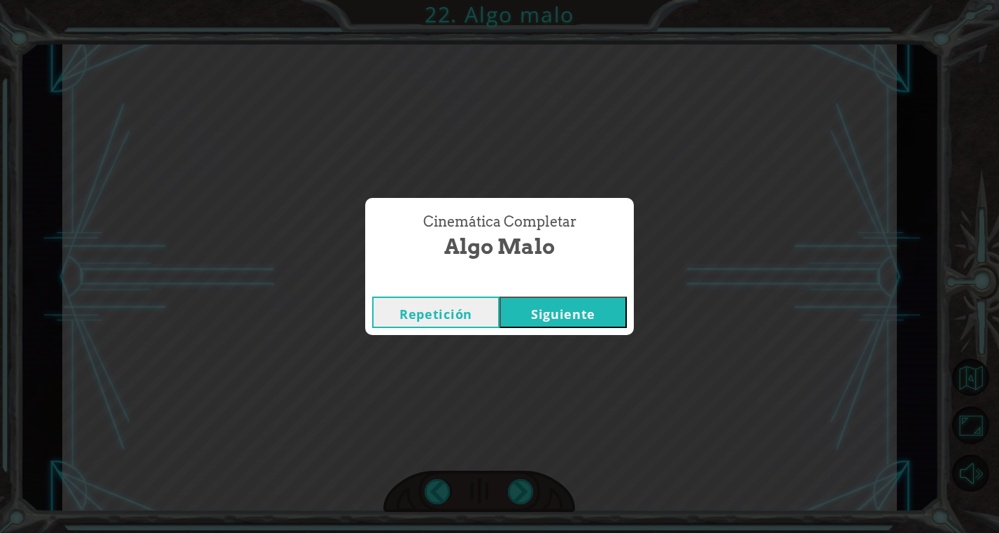
click at [546, 318] on button "Siguiente" at bounding box center [563, 312] width 127 height 31
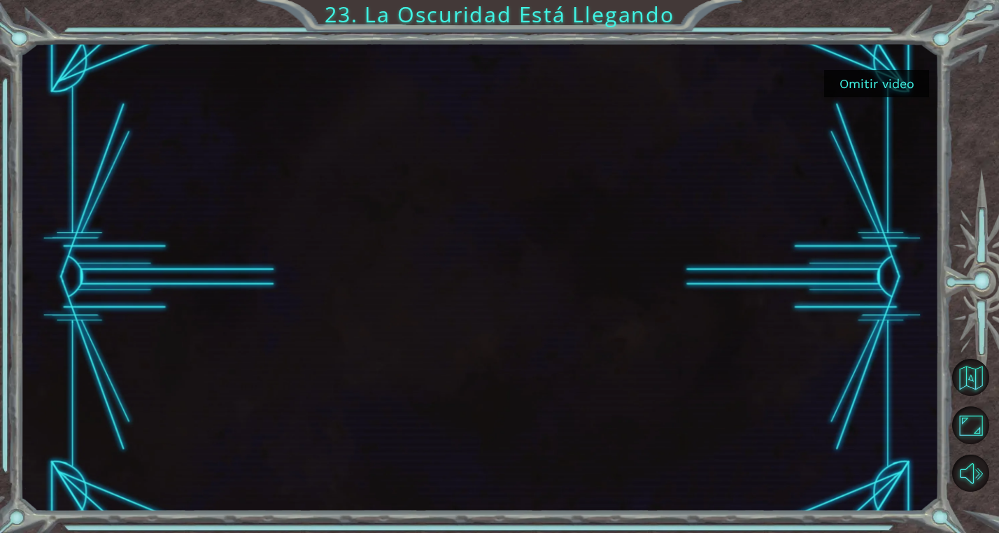
click at [884, 80] on button "Omitir video" at bounding box center [876, 83] width 105 height 27
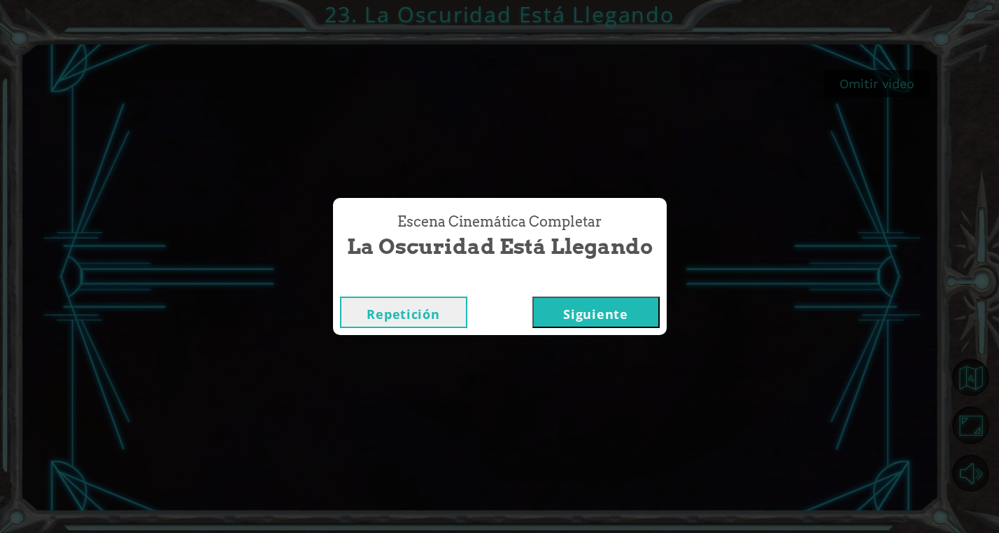
click at [593, 324] on button "Siguiente" at bounding box center [595, 312] width 127 height 31
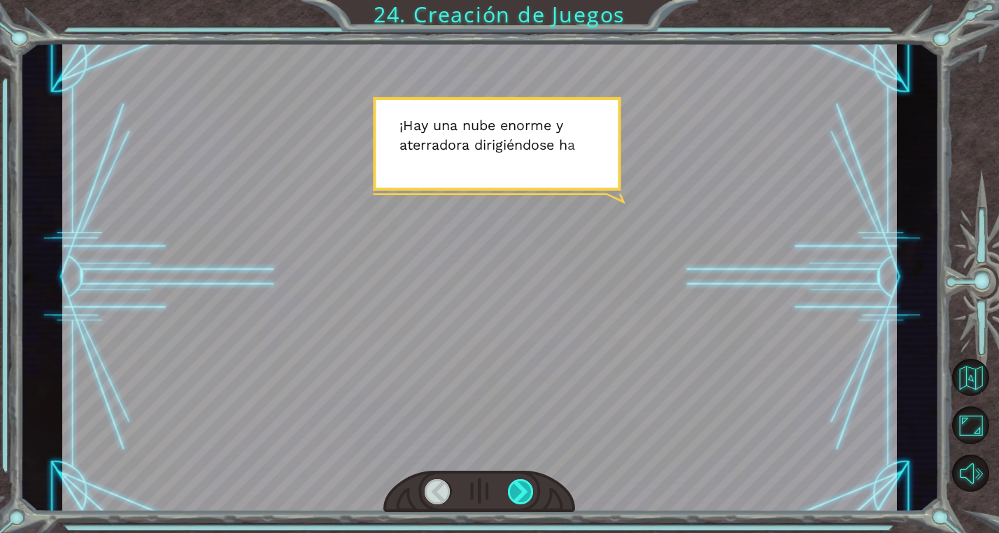
click at [511, 480] on div at bounding box center [521, 491] width 27 height 25
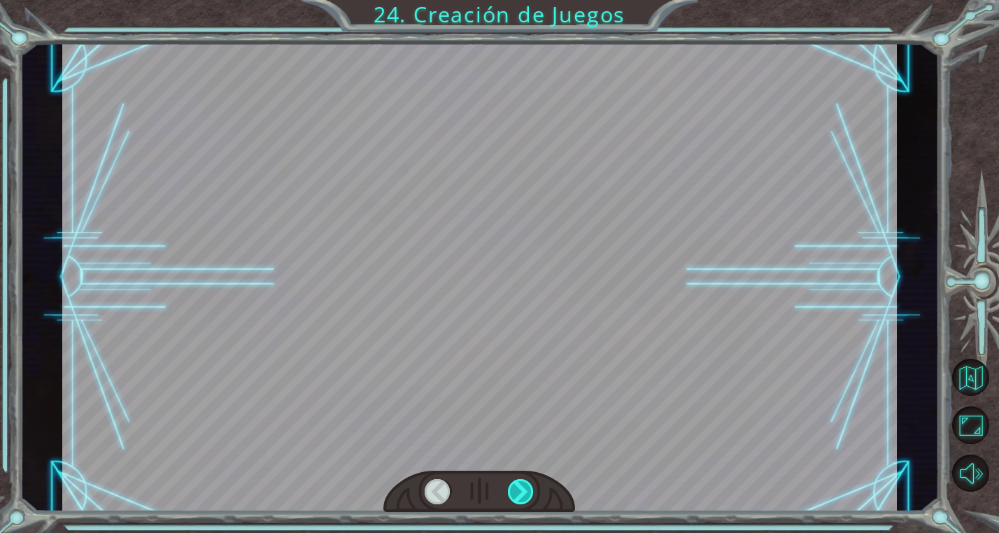
click at [511, 480] on div at bounding box center [521, 491] width 27 height 25
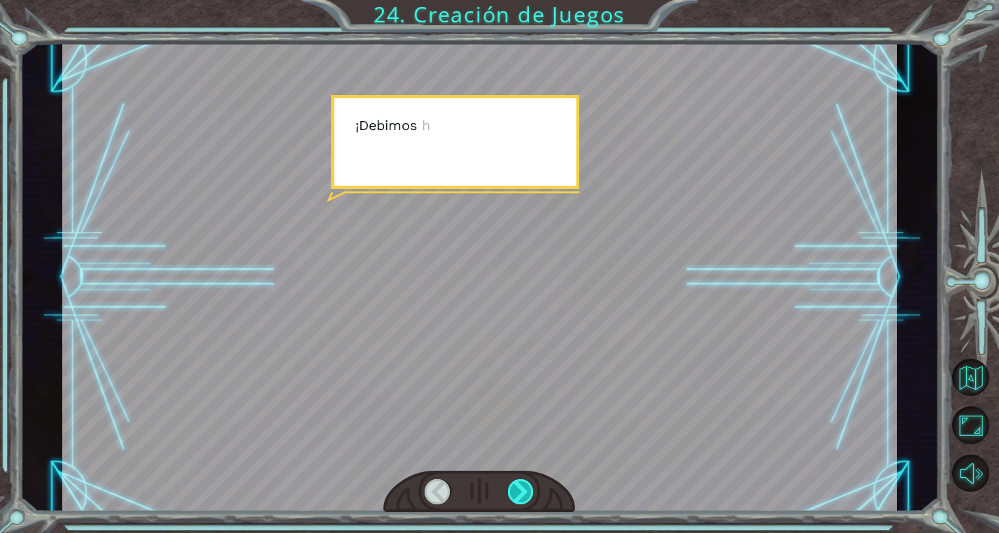
click at [511, 480] on div at bounding box center [521, 491] width 27 height 25
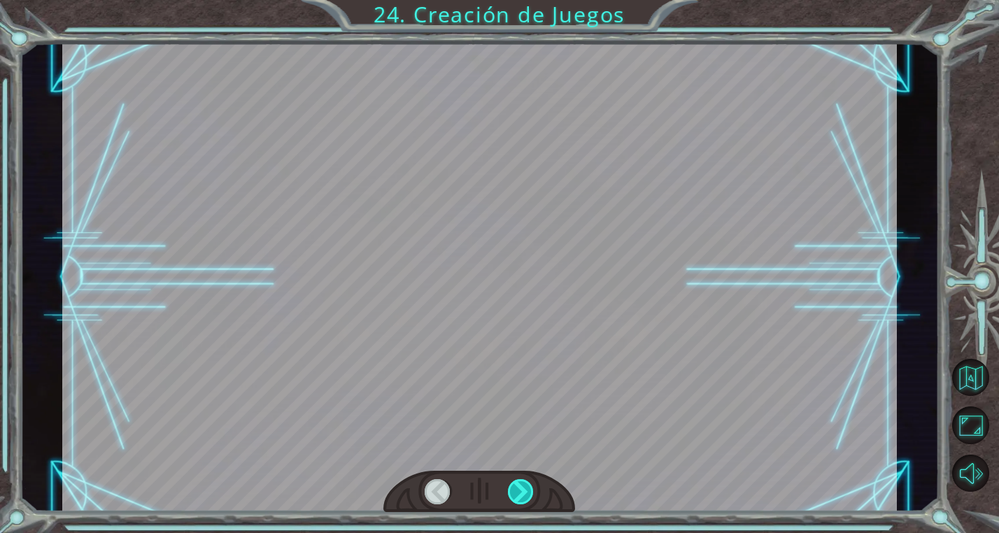
click at [511, 480] on div at bounding box center [521, 491] width 27 height 25
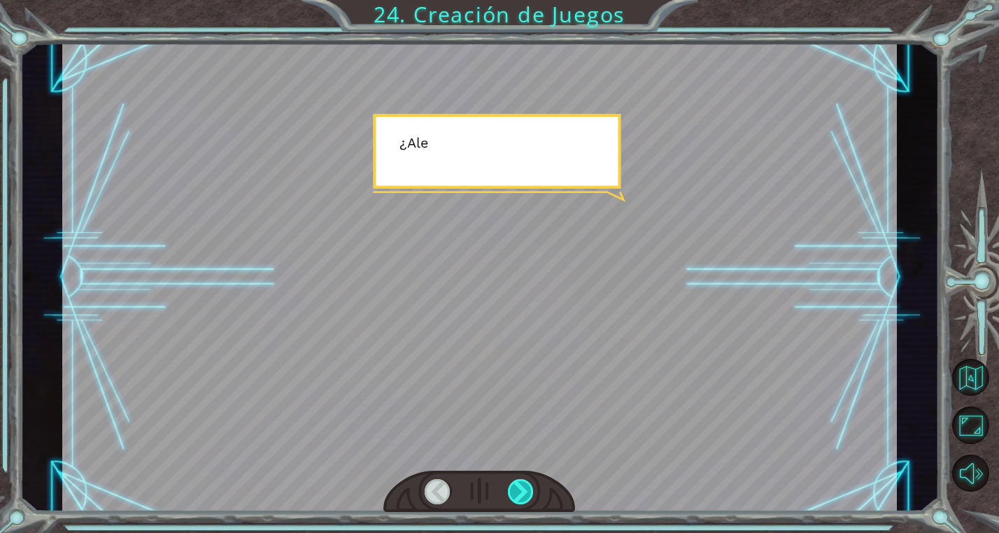
click at [511, 480] on div at bounding box center [521, 491] width 27 height 25
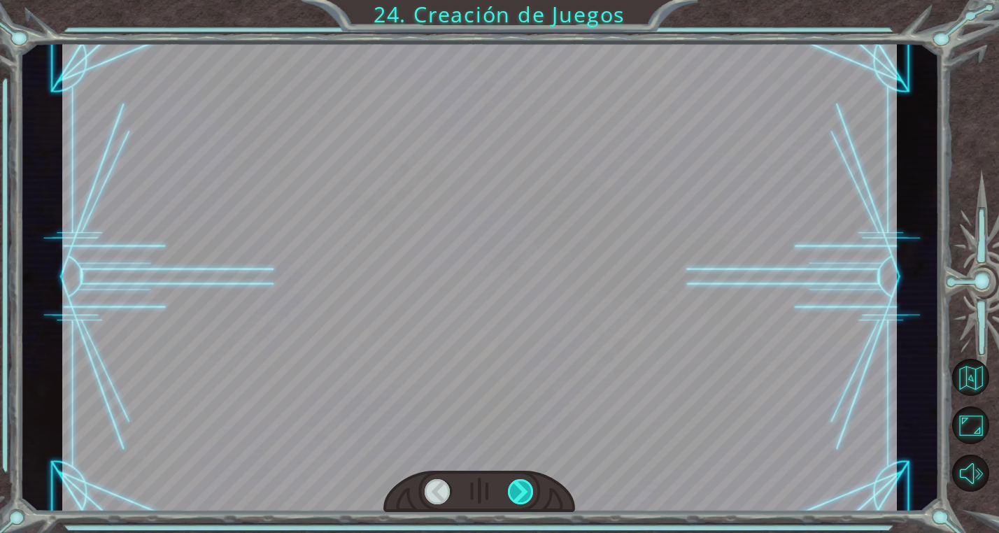
click at [511, 480] on div at bounding box center [521, 491] width 27 height 25
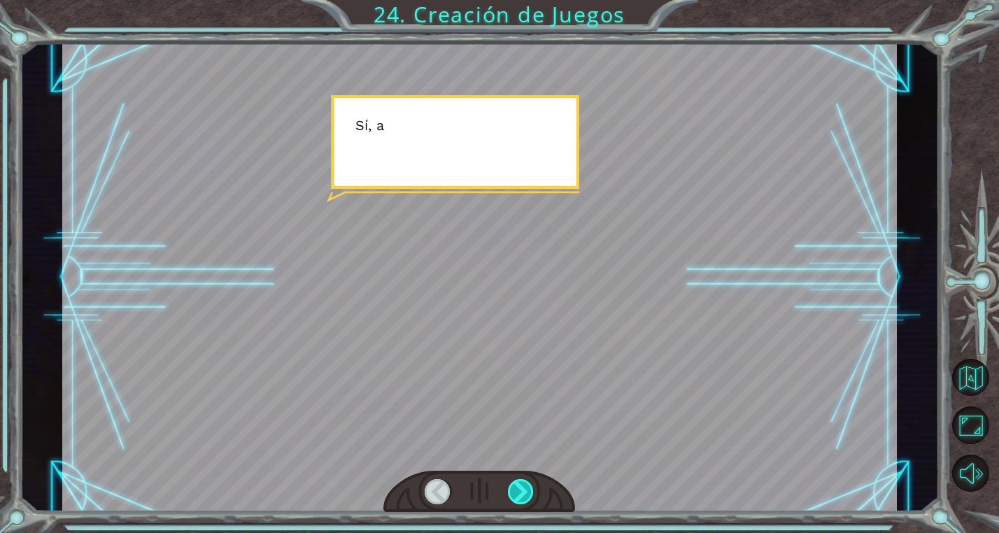
click at [511, 480] on div at bounding box center [521, 491] width 27 height 25
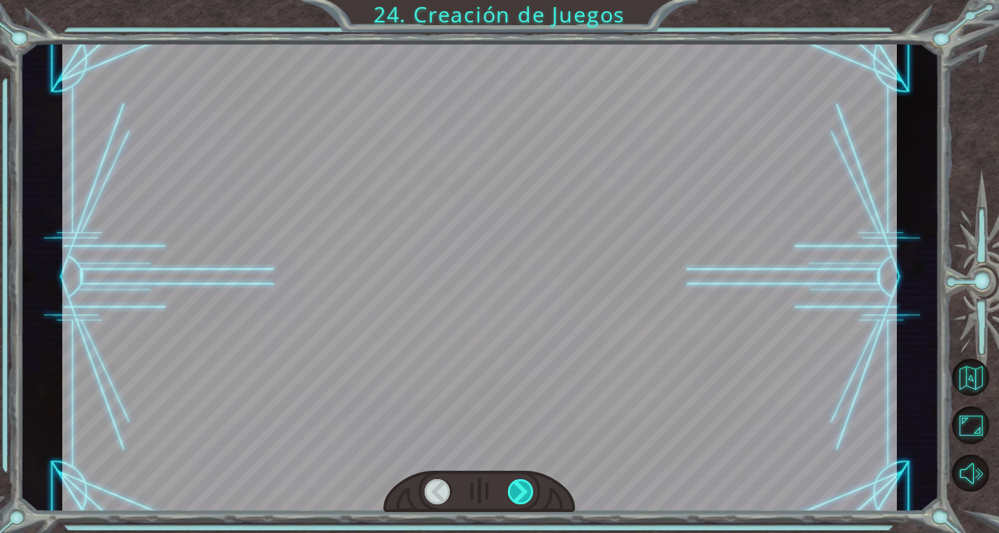
click at [511, 480] on div at bounding box center [521, 491] width 27 height 25
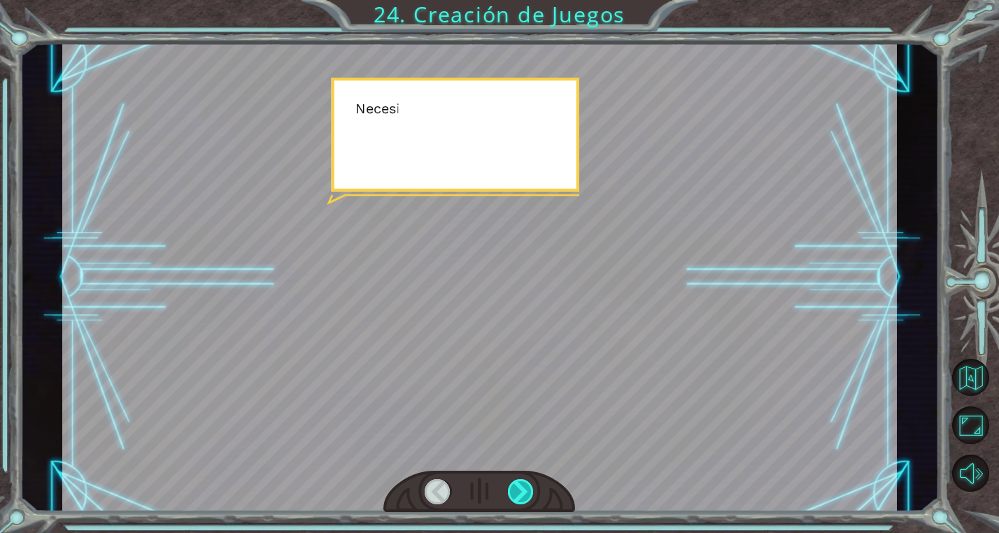
click at [511, 480] on div at bounding box center [521, 491] width 27 height 25
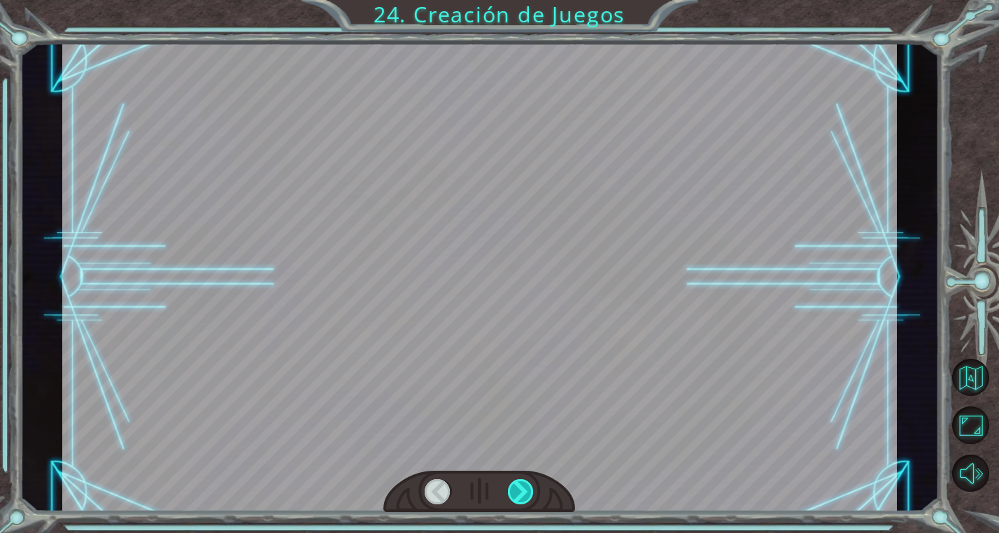
click at [511, 480] on div at bounding box center [521, 491] width 27 height 25
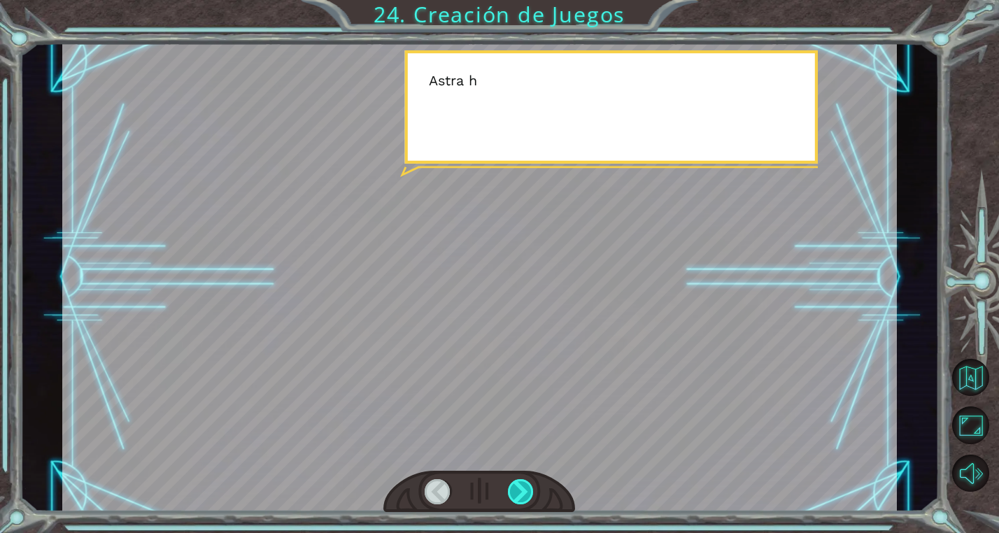
click at [511, 480] on div at bounding box center [521, 491] width 27 height 25
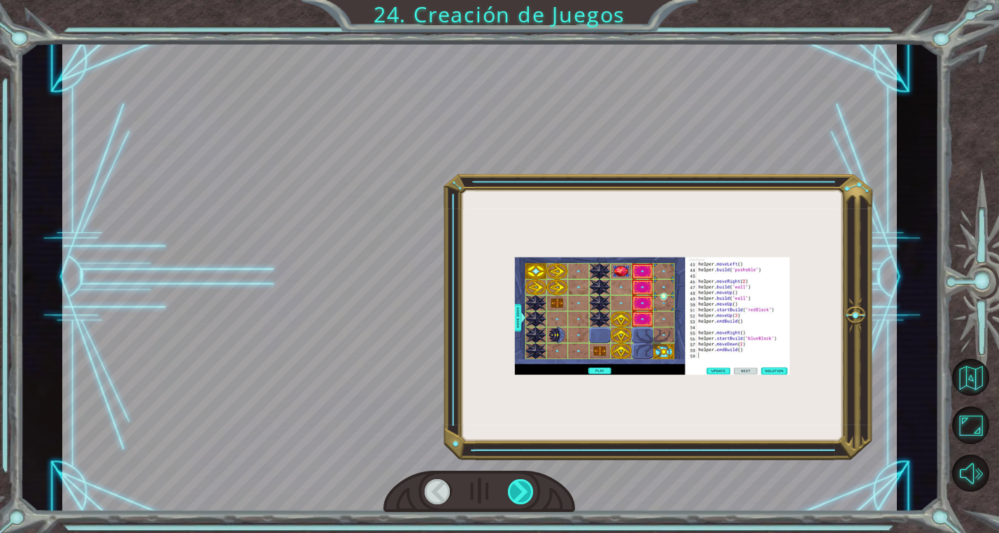
click at [511, 480] on div at bounding box center [521, 491] width 27 height 25
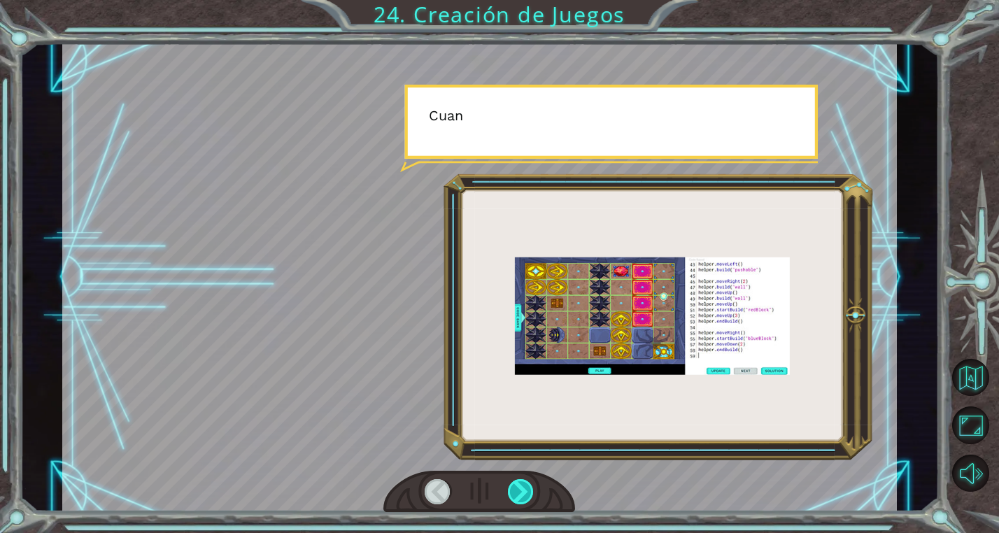
click at [511, 480] on div at bounding box center [521, 491] width 27 height 25
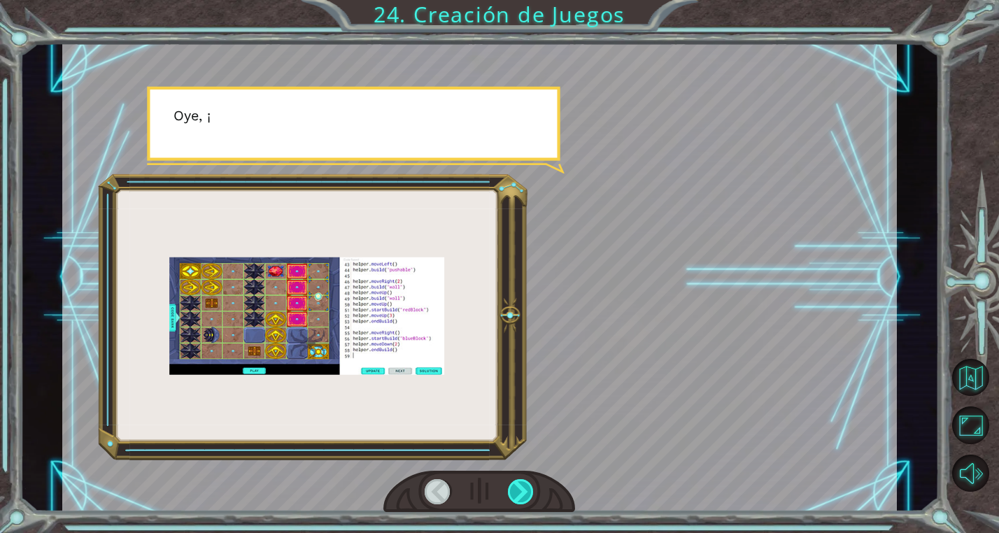
click at [511, 480] on div at bounding box center [521, 491] width 27 height 25
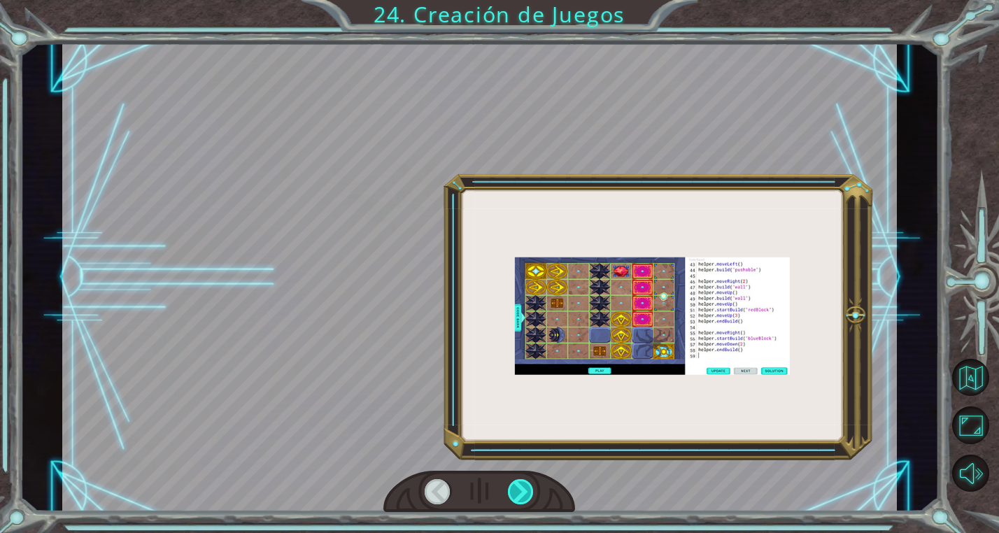
click at [511, 480] on div at bounding box center [521, 491] width 27 height 25
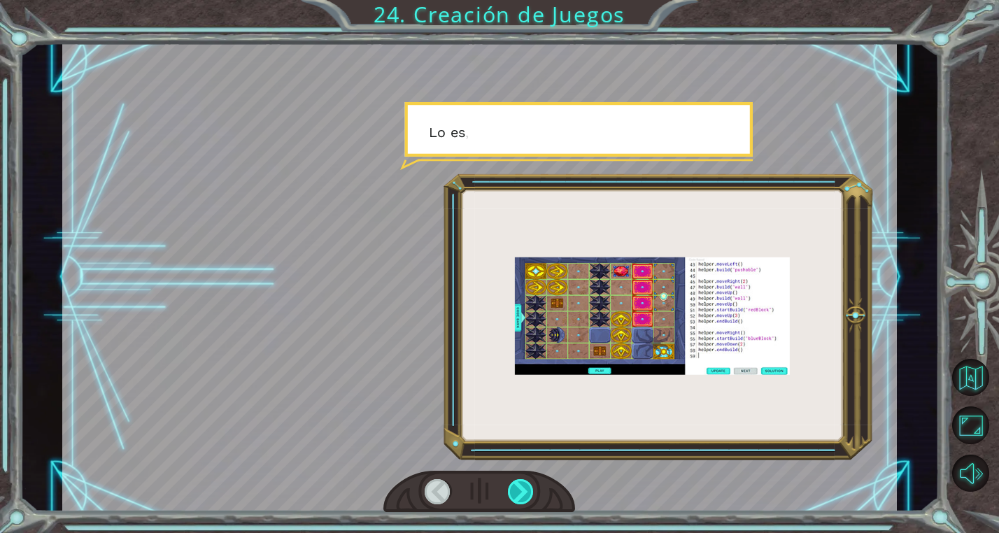
click at [511, 480] on div at bounding box center [521, 491] width 27 height 25
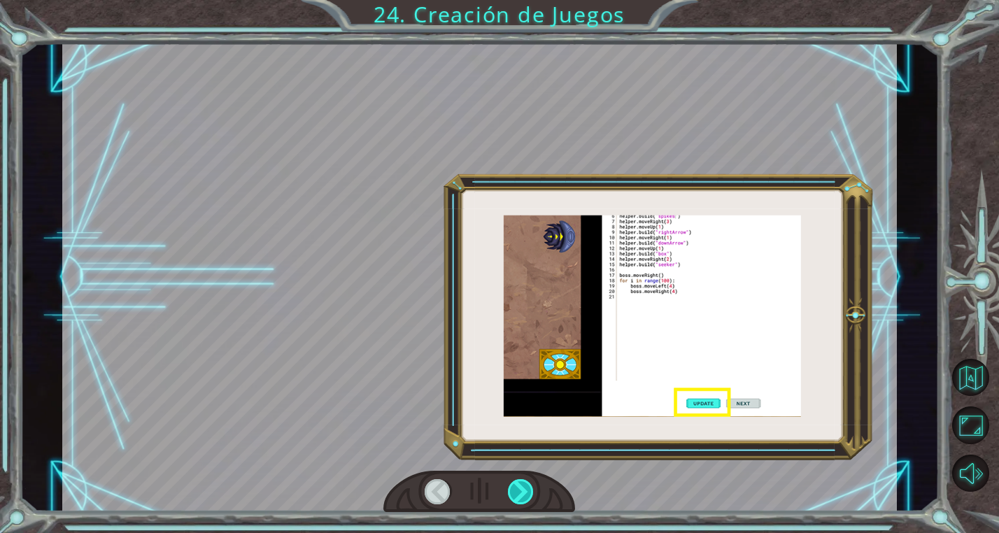
click at [511, 480] on div at bounding box center [521, 491] width 27 height 25
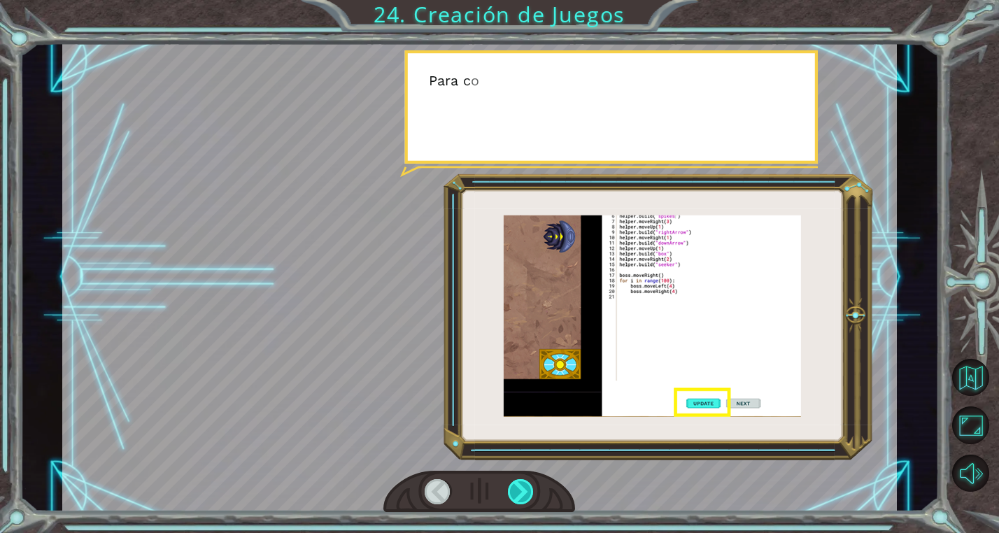
click at [511, 480] on div at bounding box center [521, 491] width 27 height 25
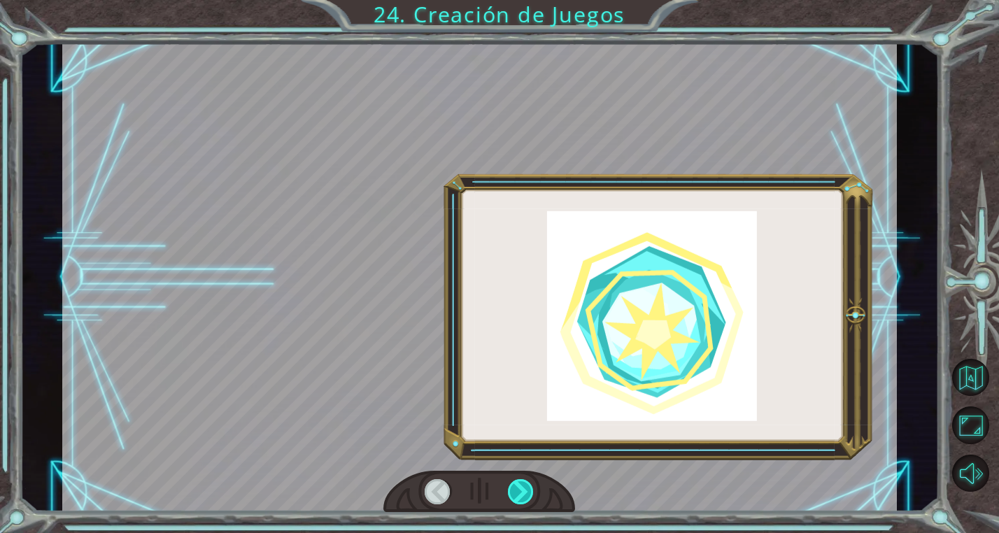
click at [511, 480] on div at bounding box center [521, 491] width 27 height 25
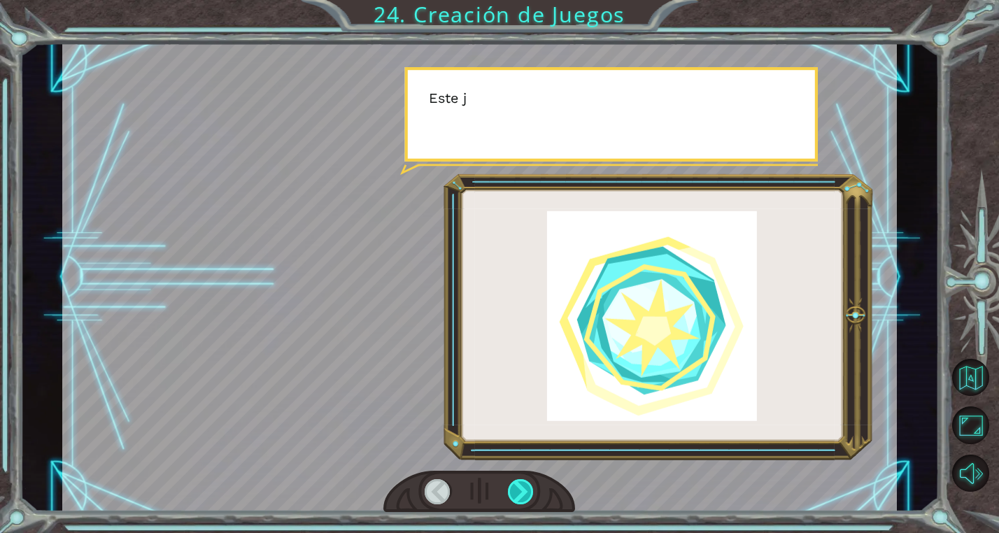
click at [511, 480] on div at bounding box center [521, 491] width 27 height 25
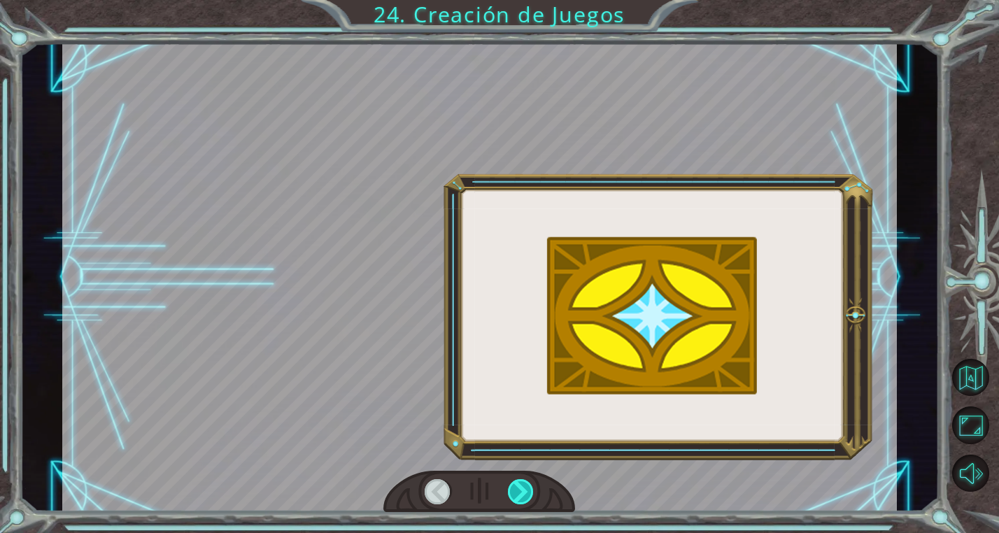
click at [511, 480] on div at bounding box center [521, 491] width 27 height 25
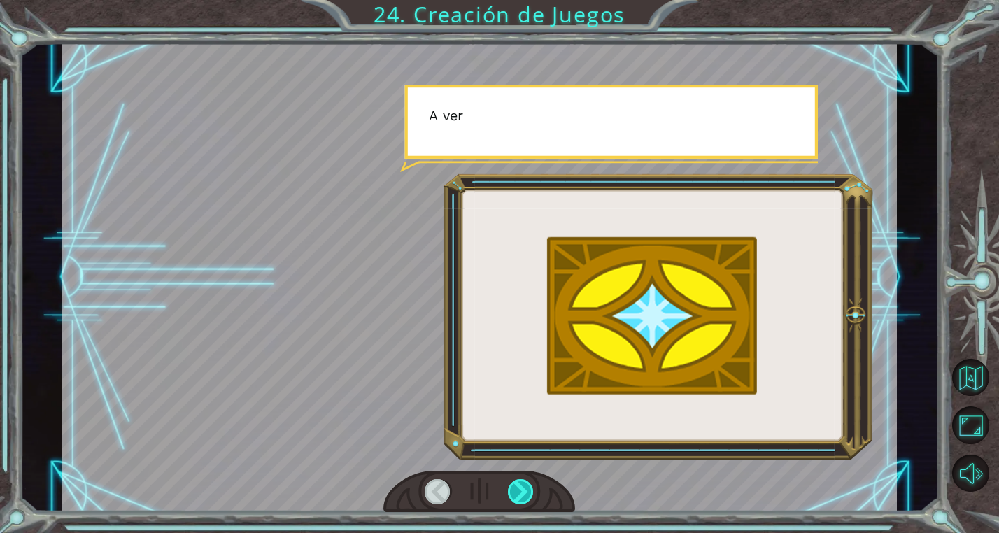
click at [511, 480] on div at bounding box center [521, 491] width 27 height 25
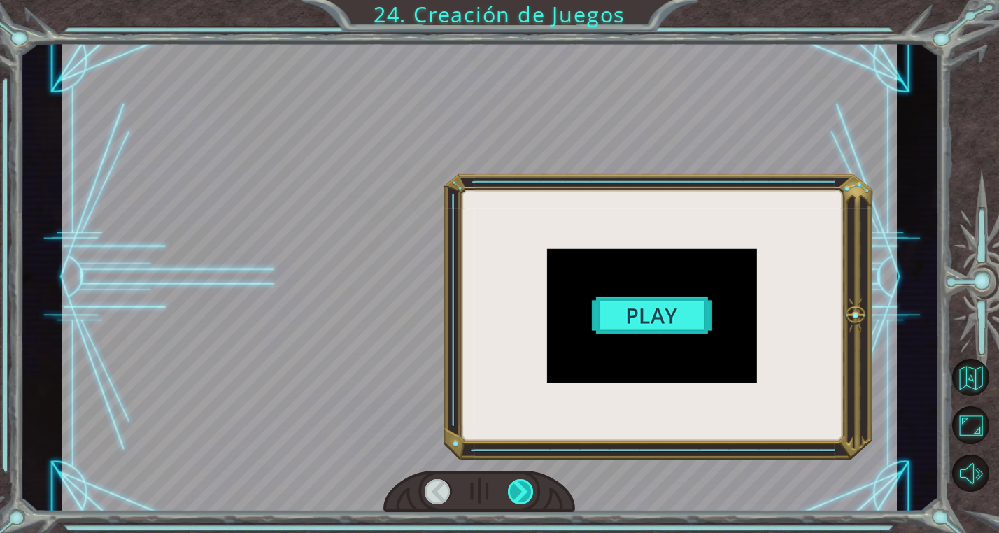
click at [511, 480] on div at bounding box center [521, 491] width 27 height 25
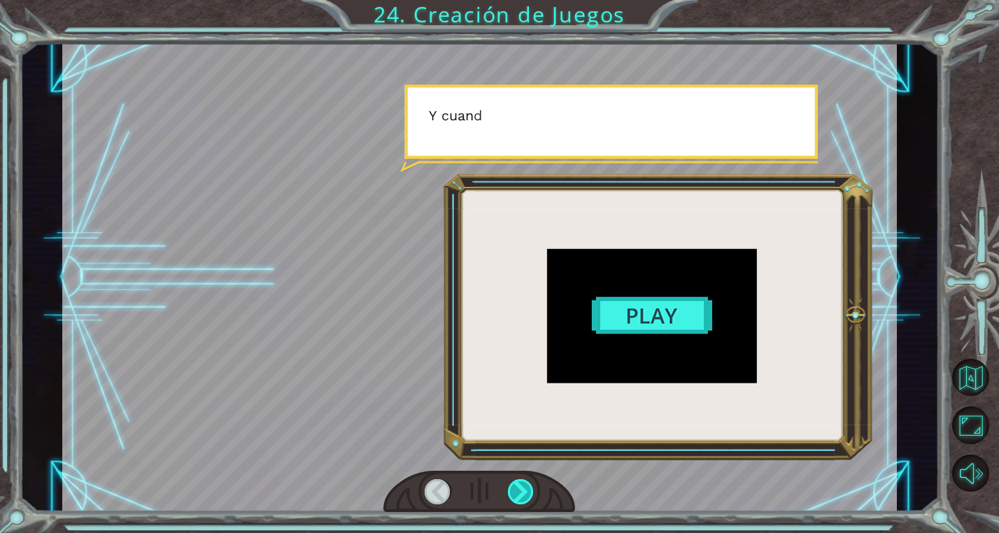
click at [511, 480] on div at bounding box center [521, 491] width 27 height 25
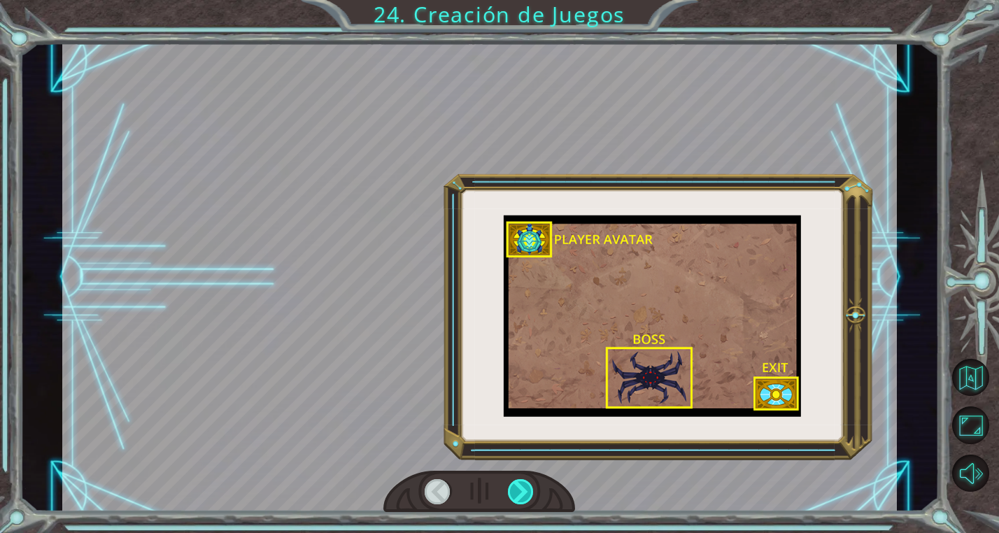
click at [511, 480] on div at bounding box center [521, 491] width 27 height 25
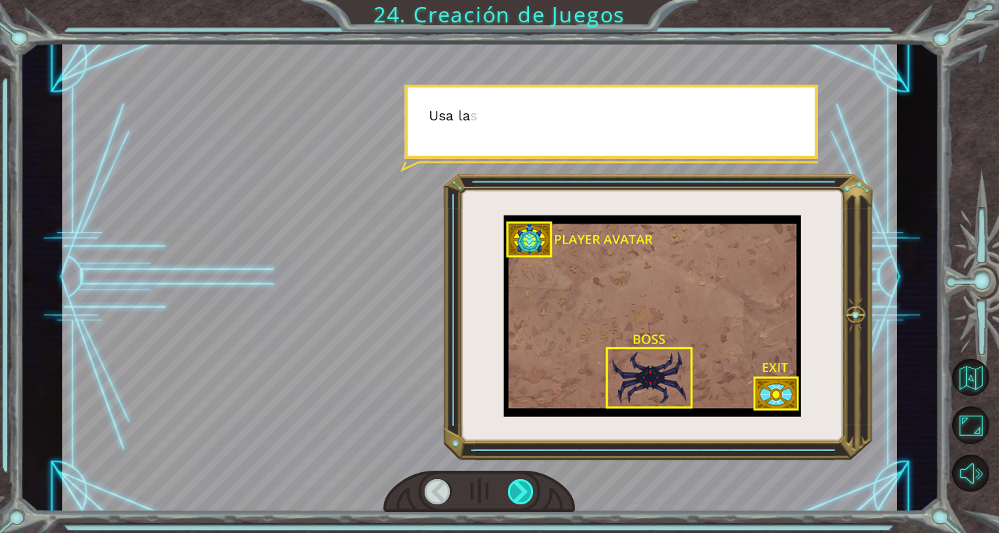
click at [511, 480] on div at bounding box center [521, 491] width 27 height 25
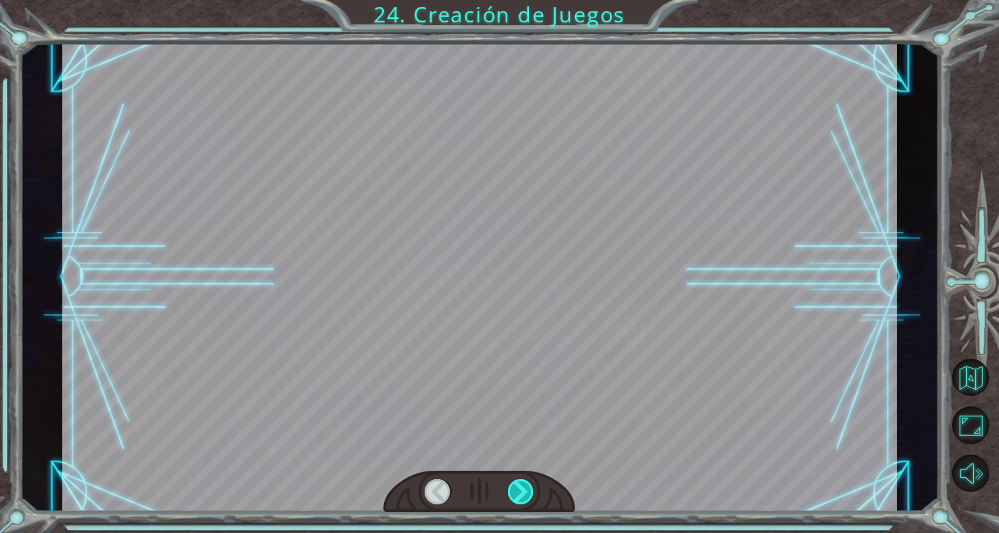
click at [511, 480] on div at bounding box center [521, 491] width 27 height 25
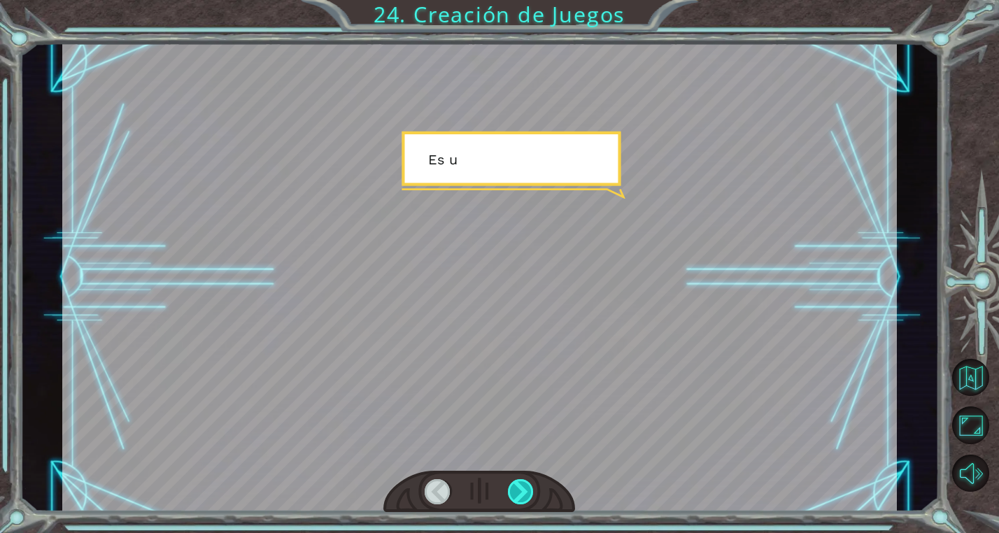
click at [511, 480] on div at bounding box center [521, 491] width 27 height 25
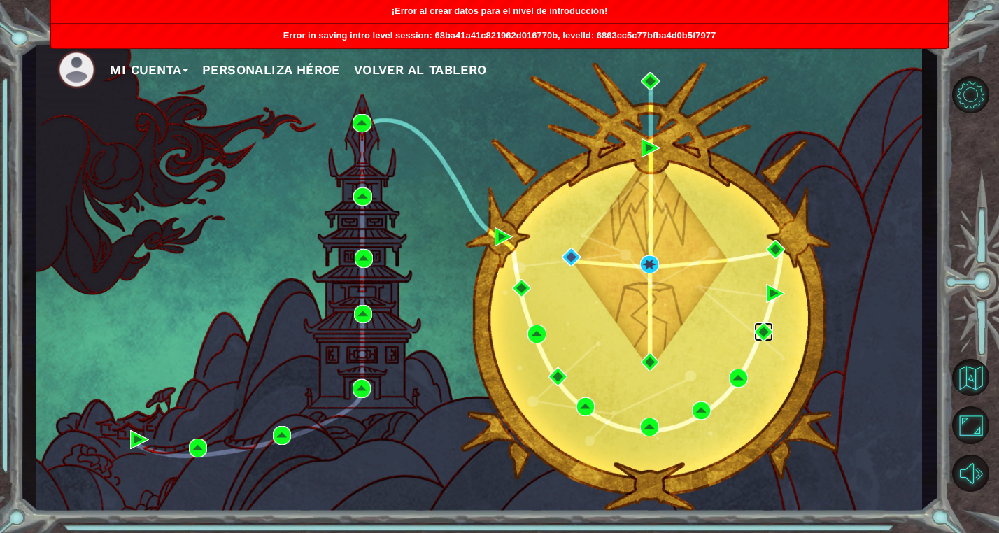
click at [764, 327] on img at bounding box center [763, 332] width 19 height 19
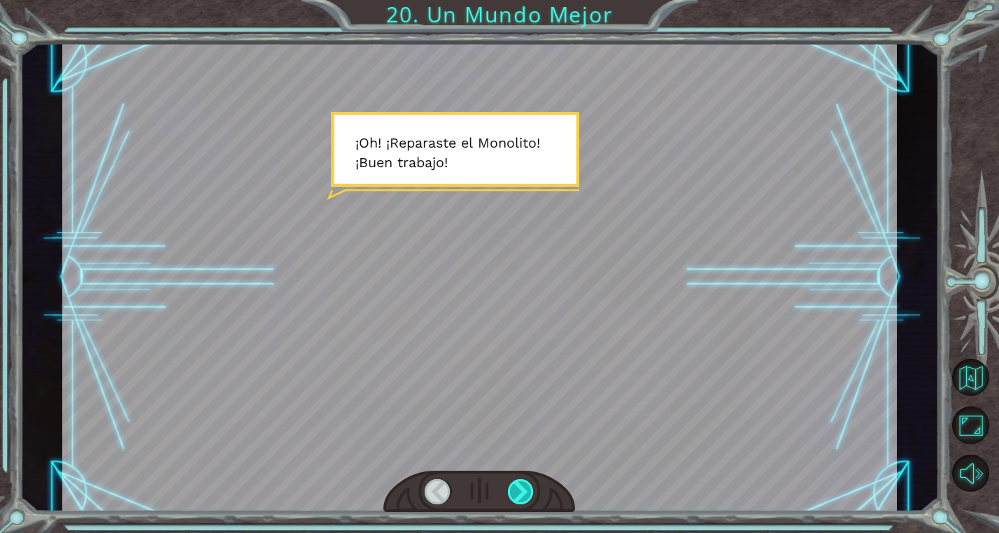
click at [519, 491] on div at bounding box center [521, 491] width 27 height 25
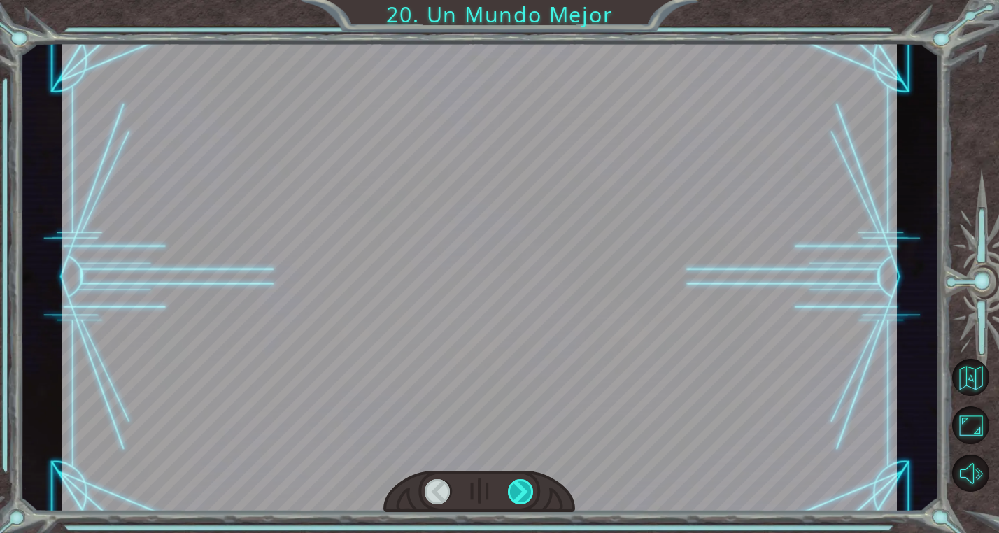
click at [519, 491] on div at bounding box center [521, 491] width 27 height 25
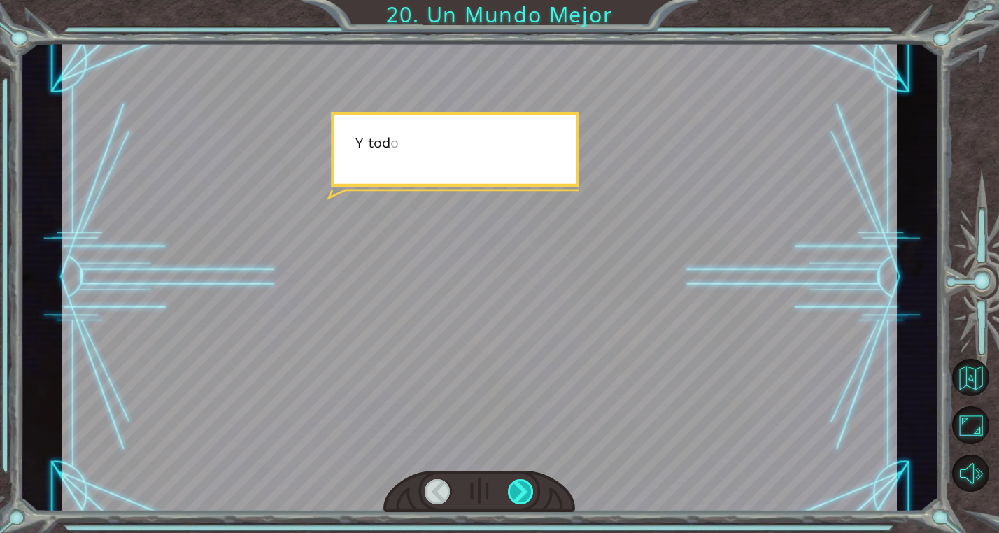
click at [519, 491] on div at bounding box center [521, 491] width 27 height 25
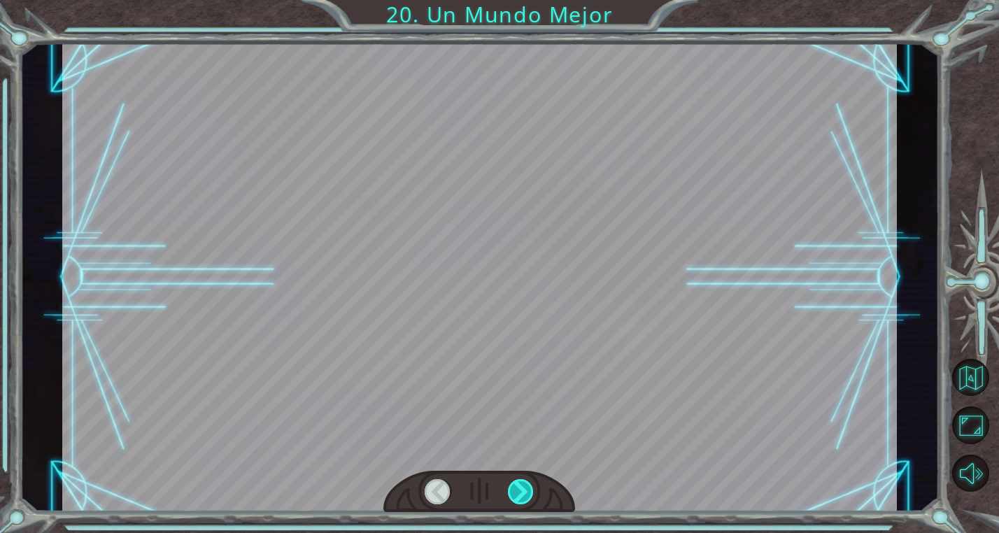
click at [519, 491] on div at bounding box center [521, 491] width 27 height 25
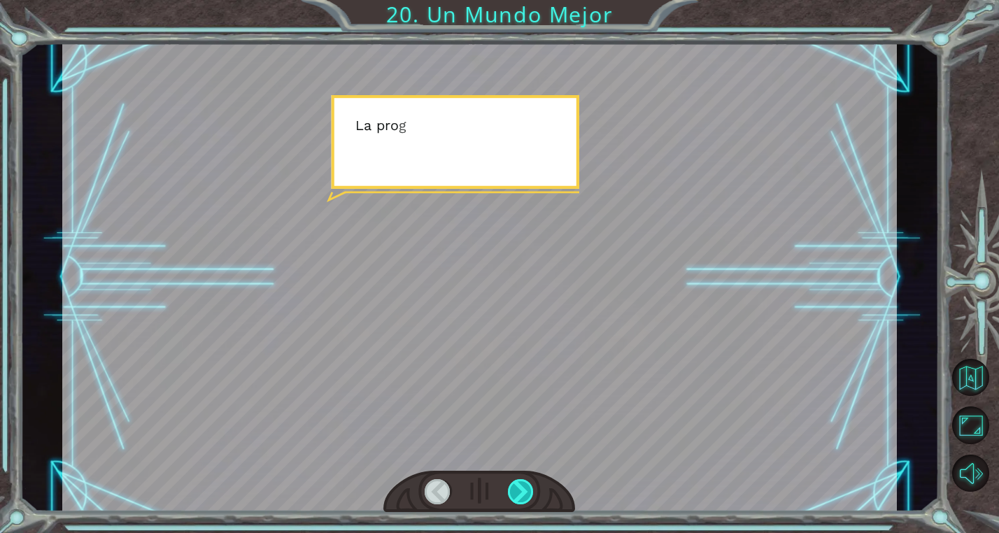
click at [519, 491] on div at bounding box center [521, 491] width 27 height 25
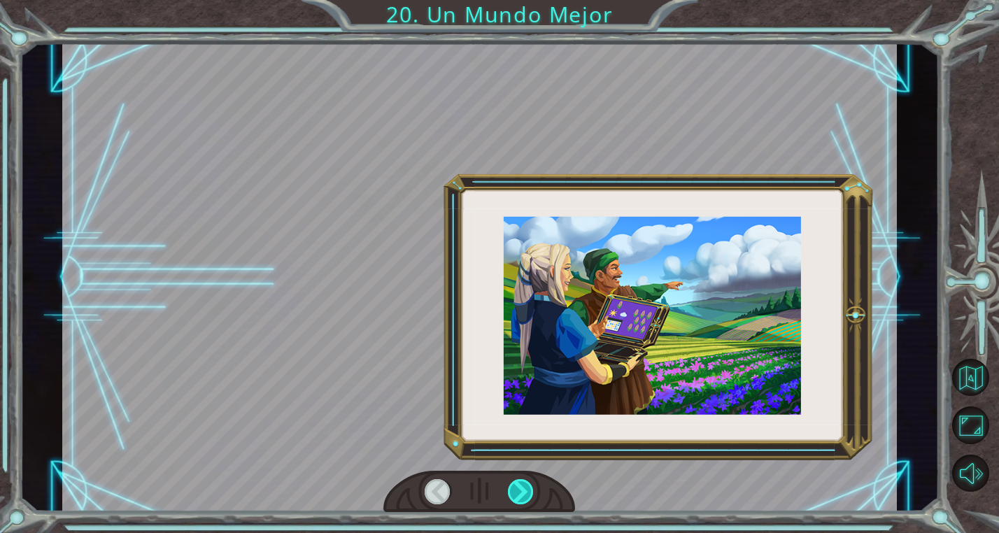
click at [519, 491] on div at bounding box center [521, 491] width 27 height 25
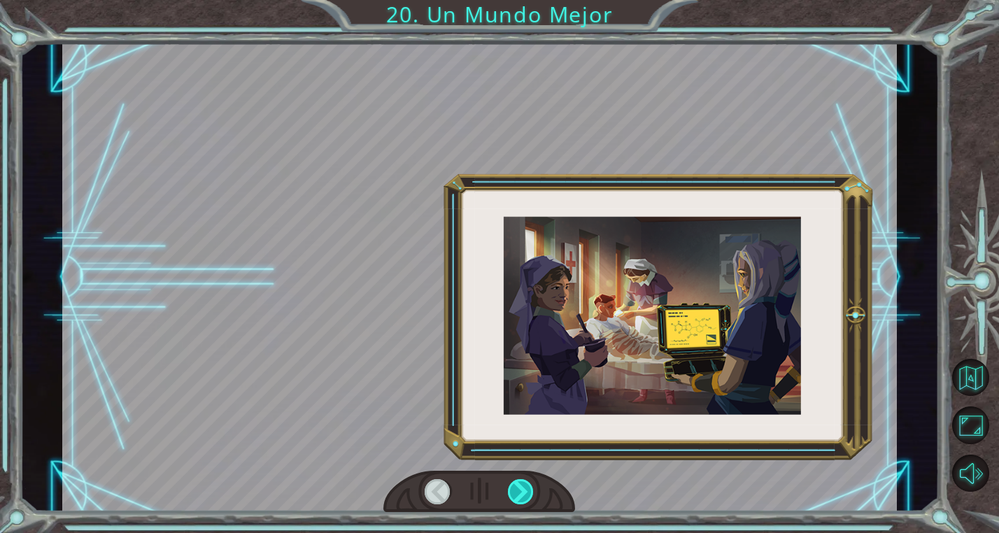
click at [519, 491] on div at bounding box center [521, 491] width 27 height 25
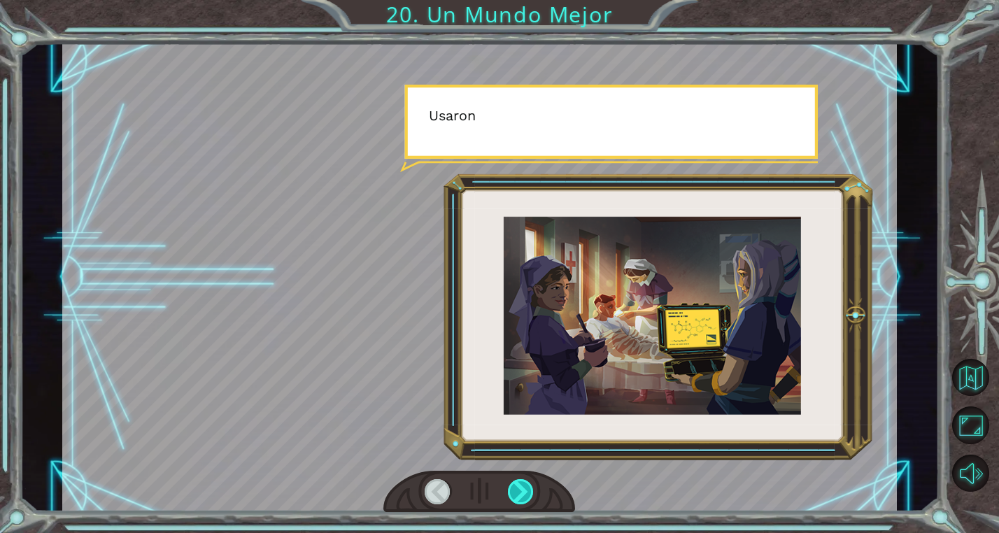
click at [519, 491] on div at bounding box center [521, 491] width 27 height 25
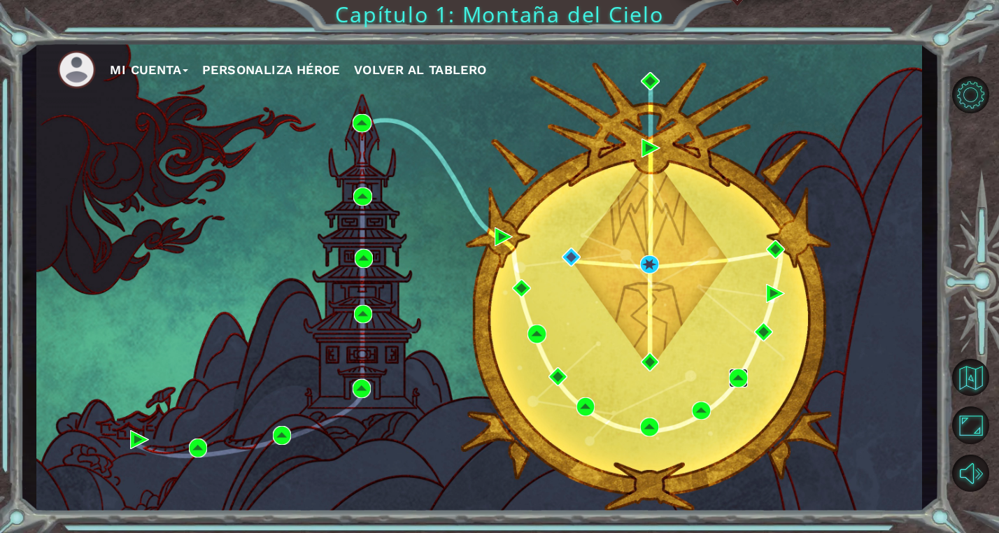
click at [739, 379] on img at bounding box center [738, 378] width 19 height 19
